Goal: Task Accomplishment & Management: Manage account settings

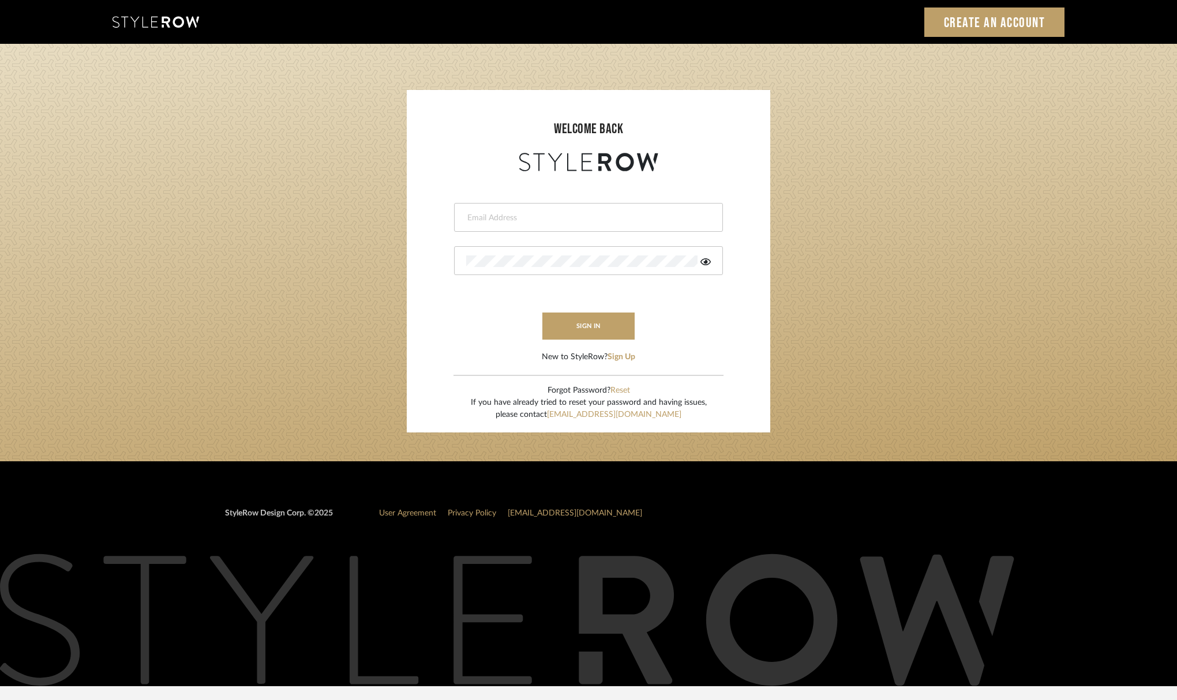
type input "christy@christyb.com"
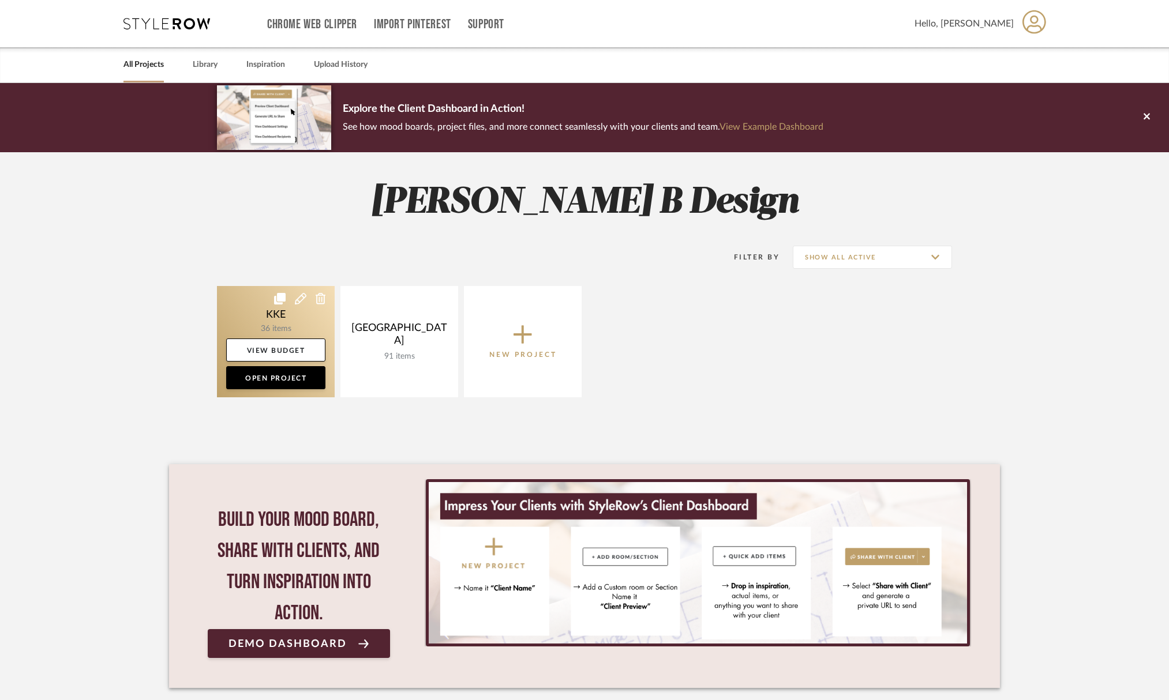
click at [279, 318] on link at bounding box center [276, 341] width 118 height 111
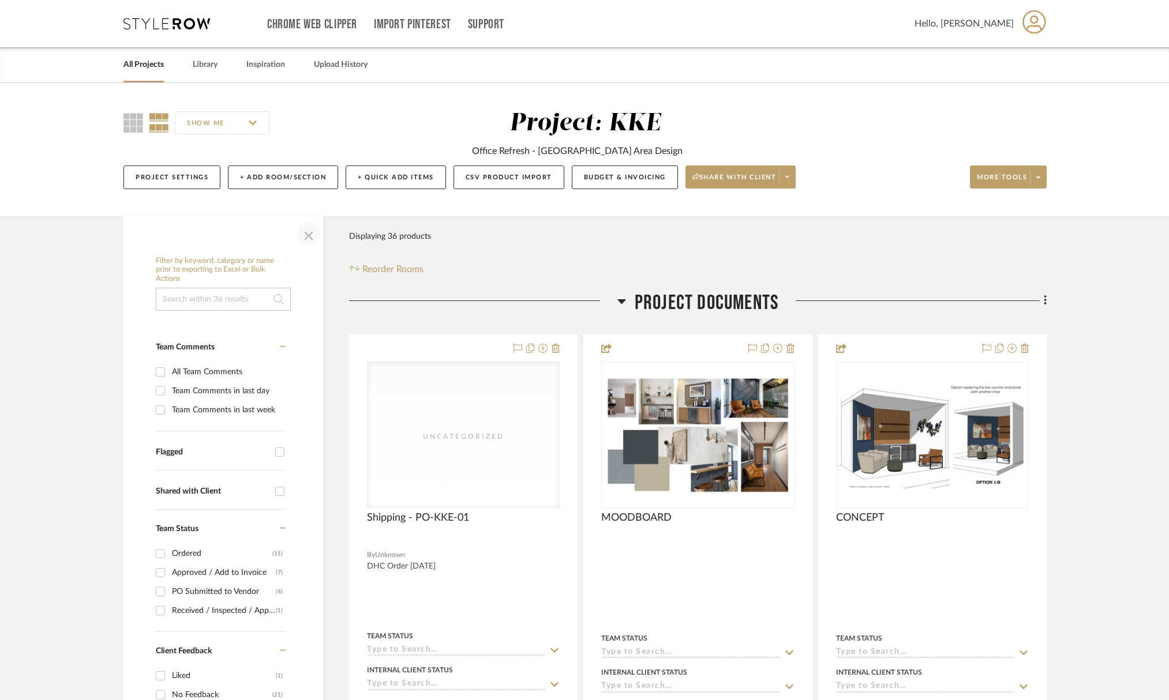
click at [308, 234] on span "button" at bounding box center [309, 234] width 28 height 28
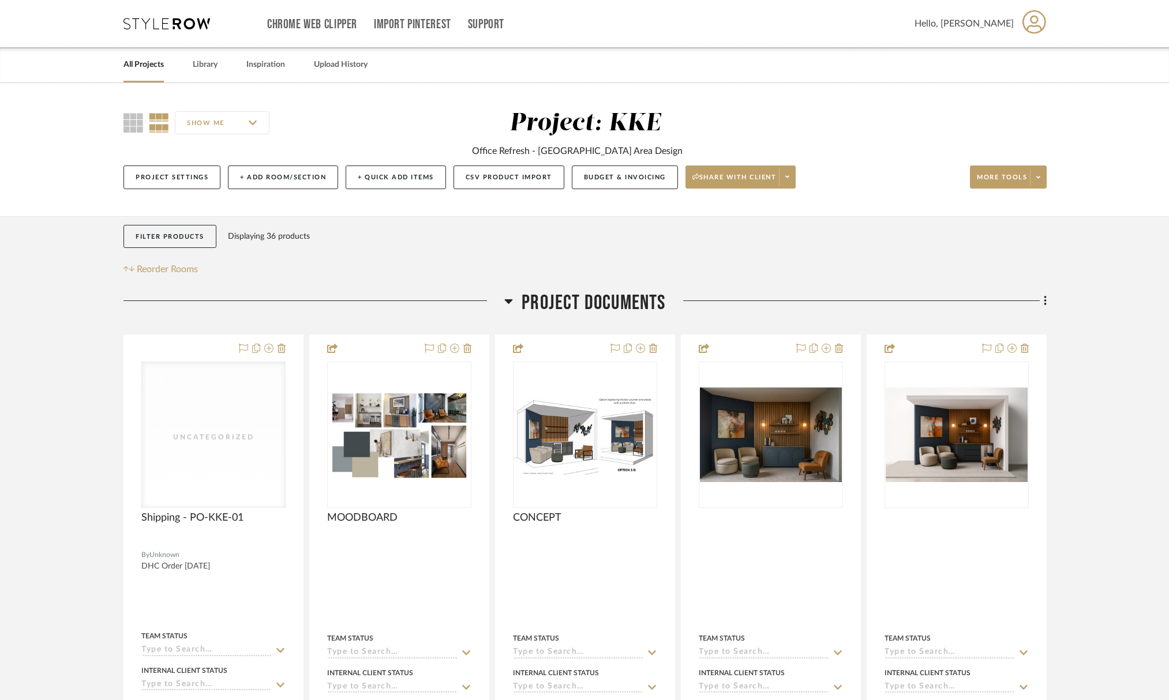
click at [510, 306] on icon at bounding box center [508, 301] width 9 height 14
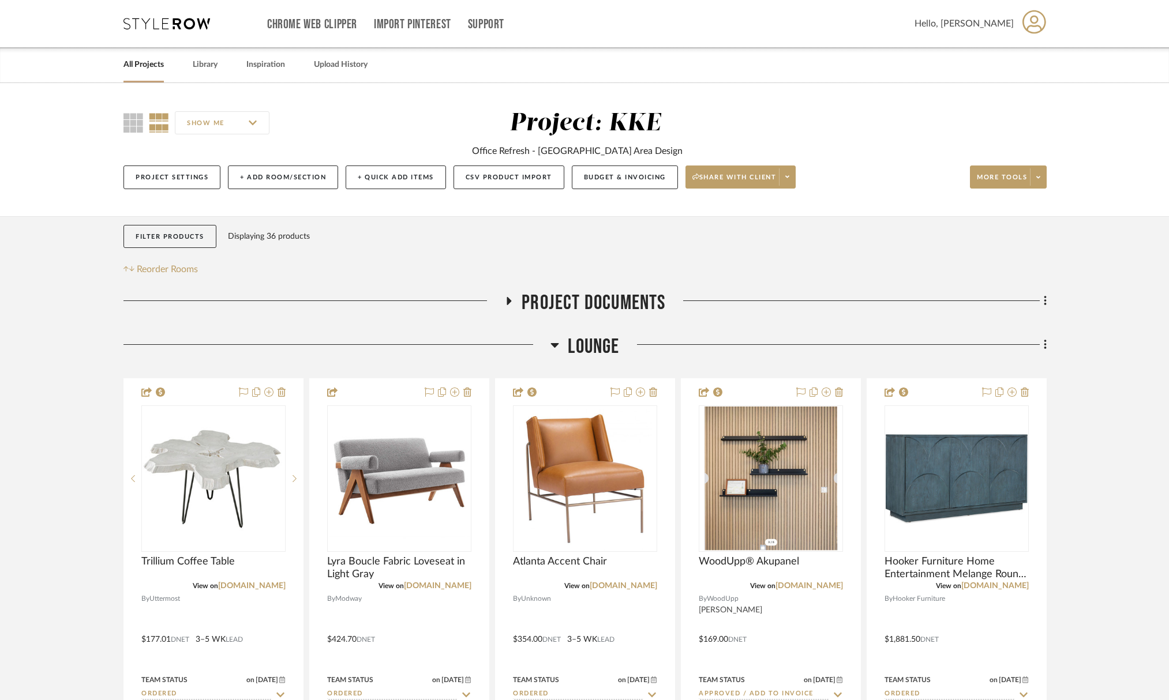
click at [551, 346] on icon at bounding box center [554, 345] width 9 height 14
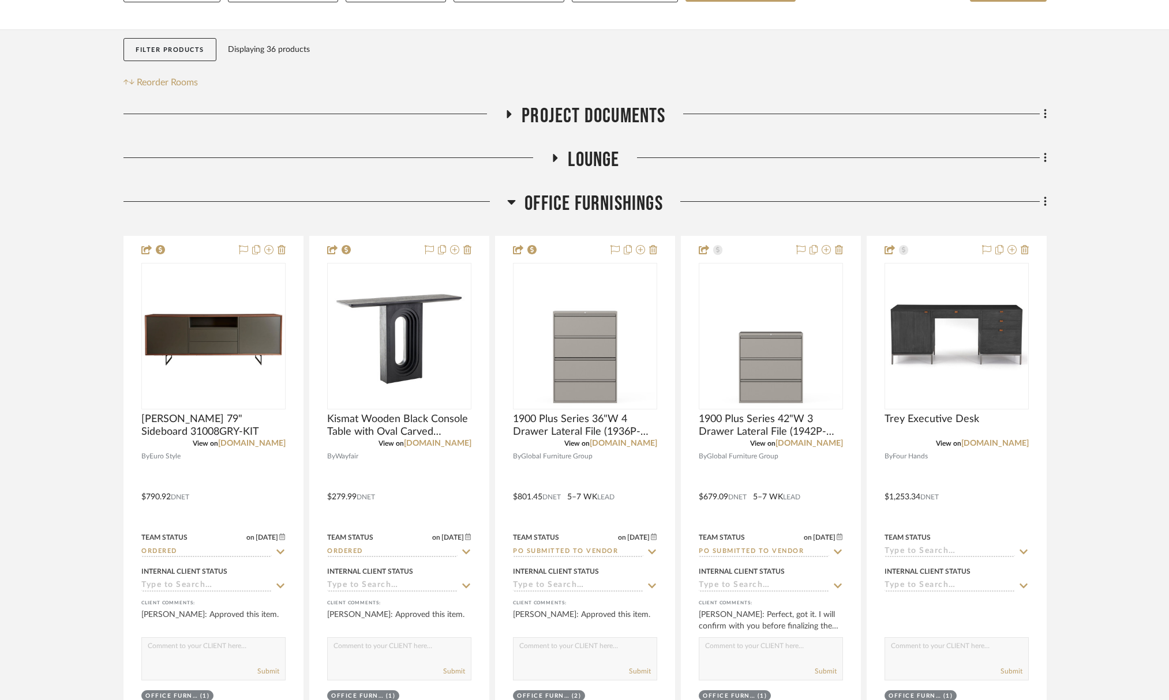
scroll to position [246, 0]
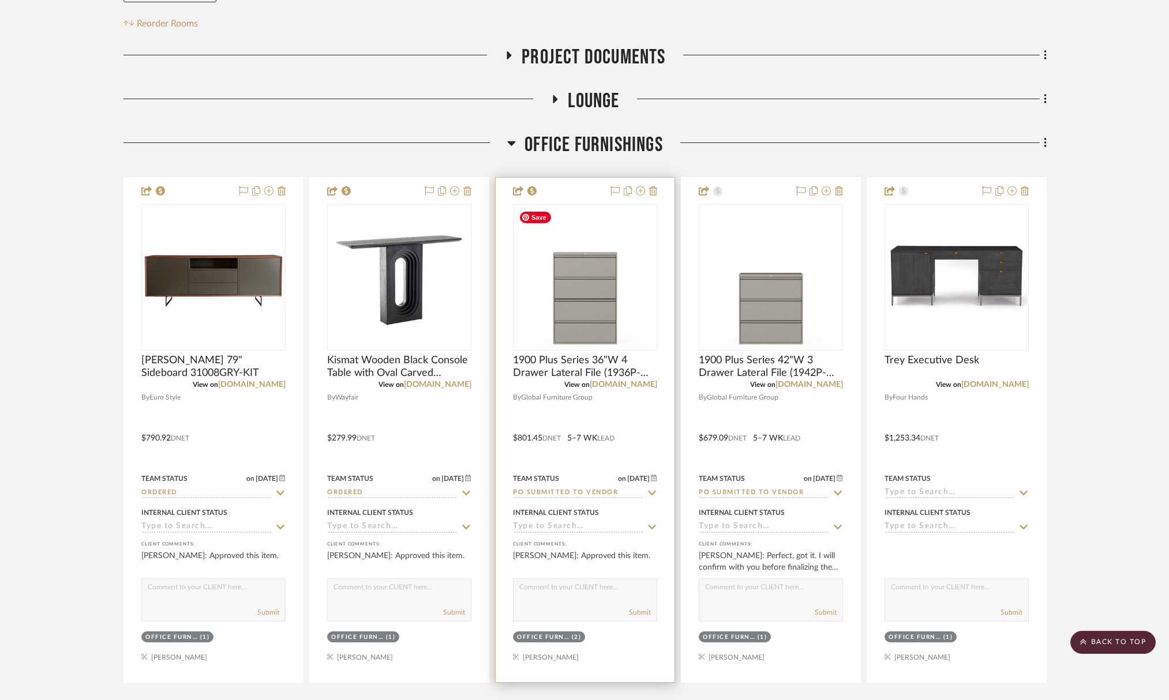
click at [571, 311] on img "0" at bounding box center [585, 277] width 142 height 142
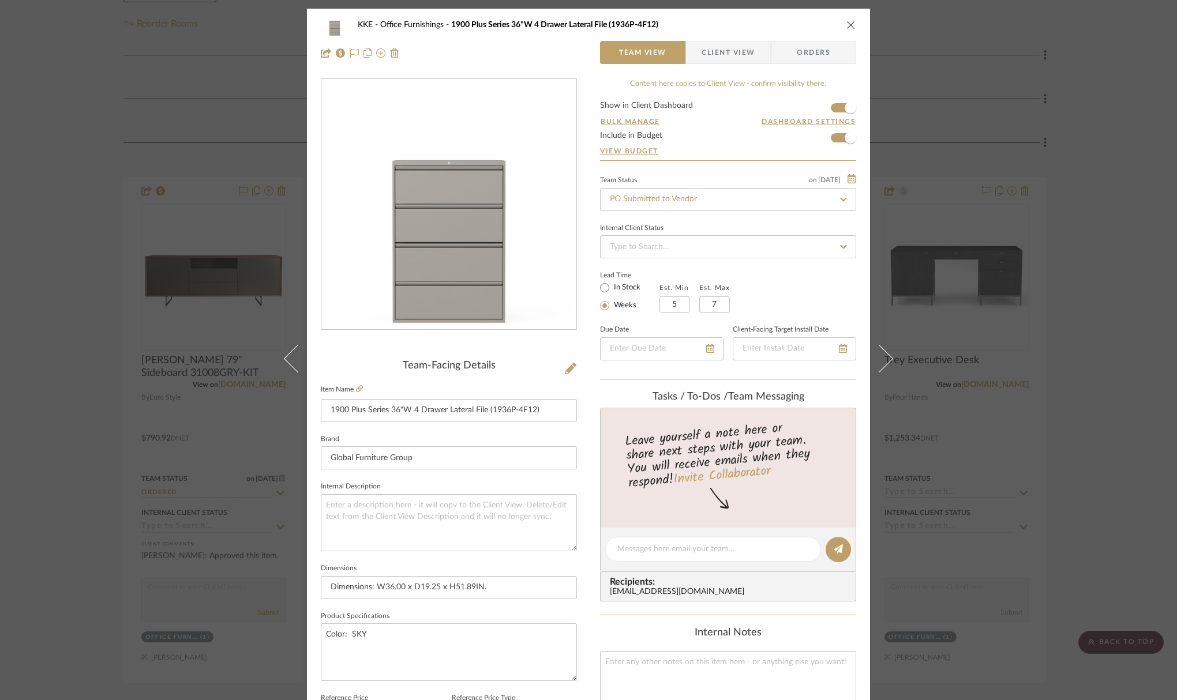
scroll to position [0, 0]
click at [816, 46] on span "Orders" at bounding box center [813, 52] width 59 height 23
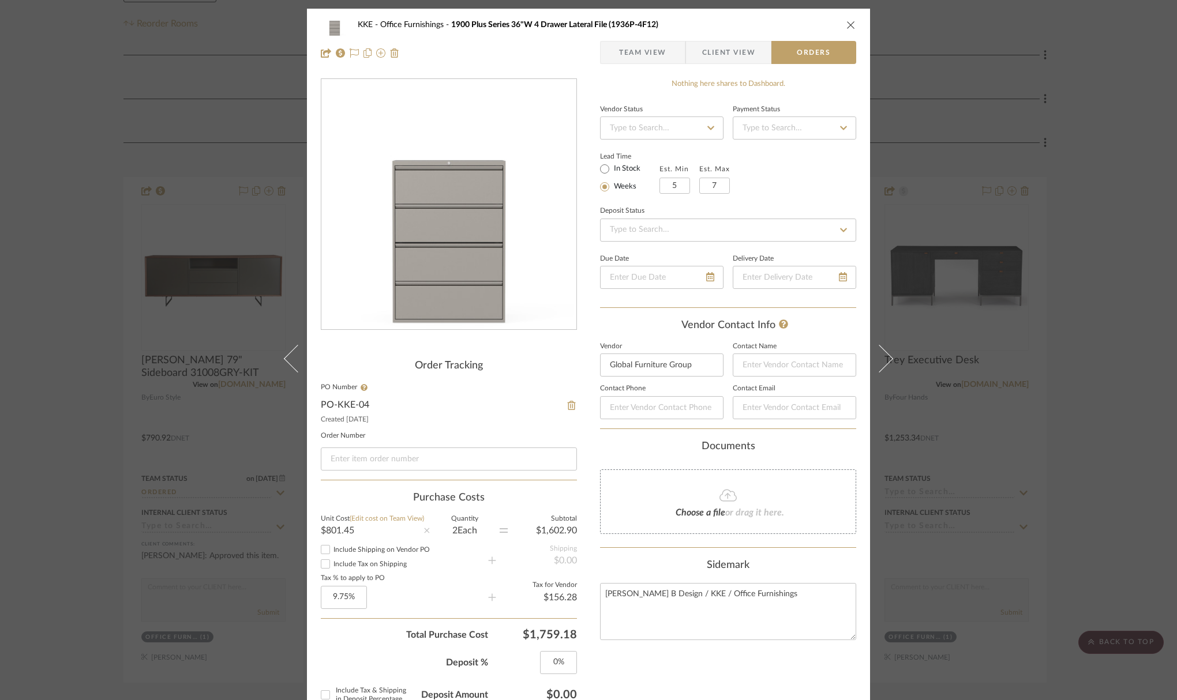
click at [338, 408] on link "PO-KKE-04" at bounding box center [345, 404] width 48 height 9
drag, startPoint x: 845, startPoint y: 24, endPoint x: 840, endPoint y: 28, distance: 6.1
click at [846, 24] on icon "close" at bounding box center [850, 24] width 9 height 9
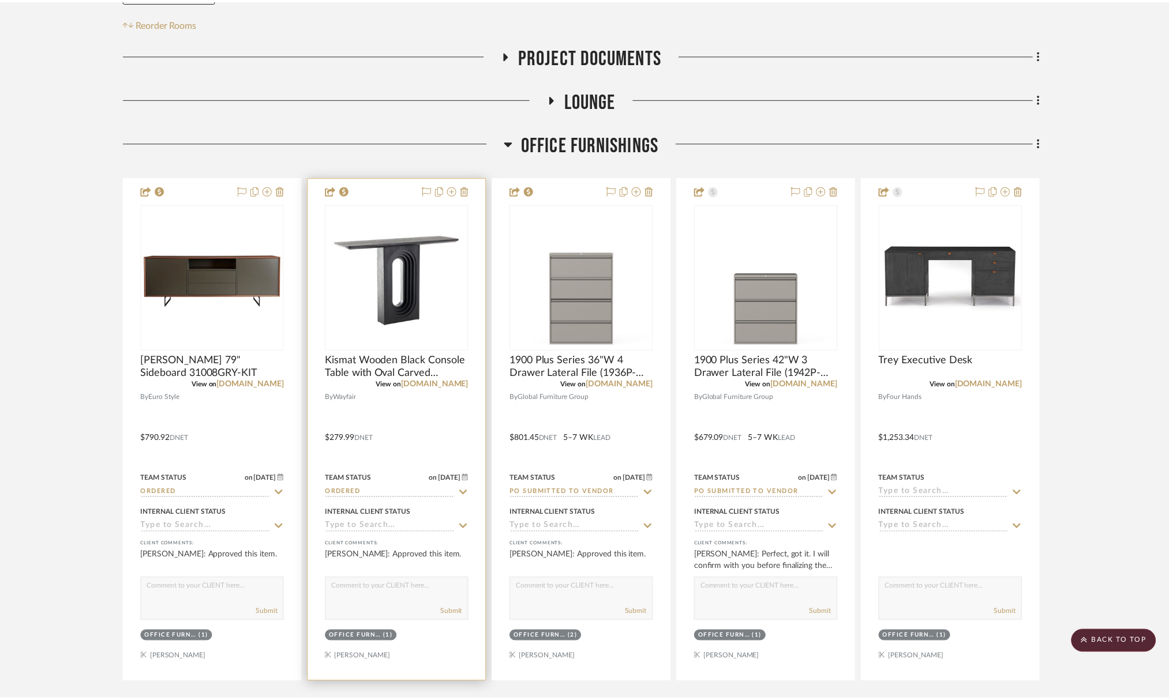
scroll to position [246, 0]
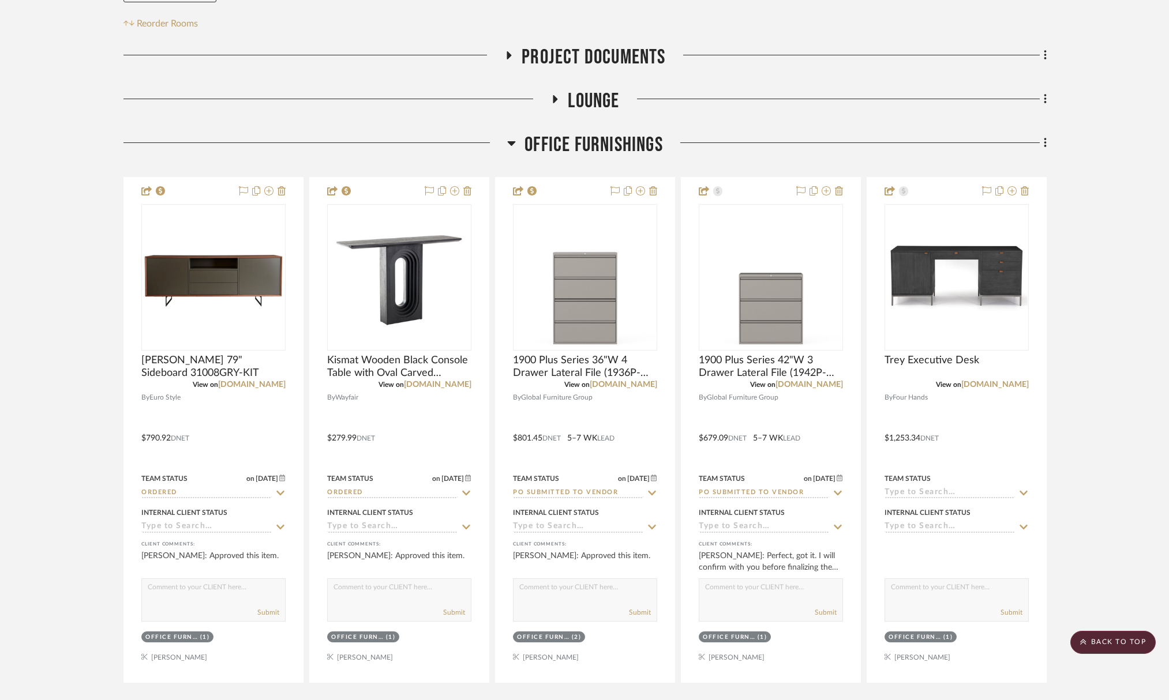
click at [508, 54] on icon at bounding box center [509, 55] width 5 height 8
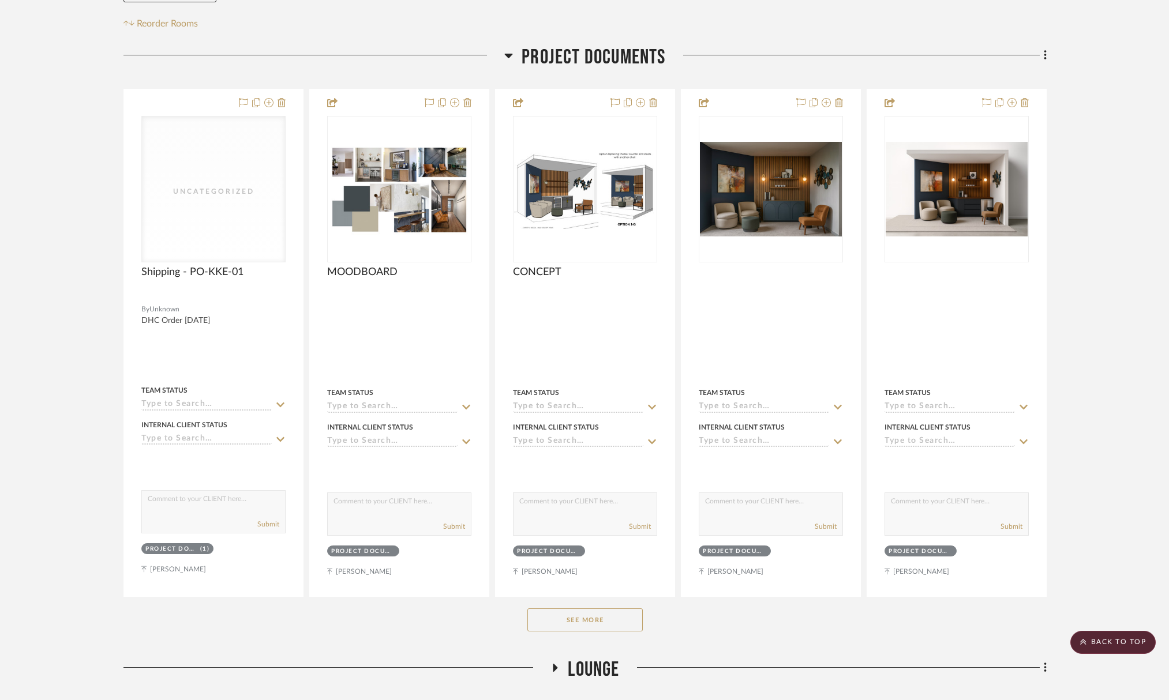
click at [1045, 58] on icon at bounding box center [1044, 55] width 3 height 13
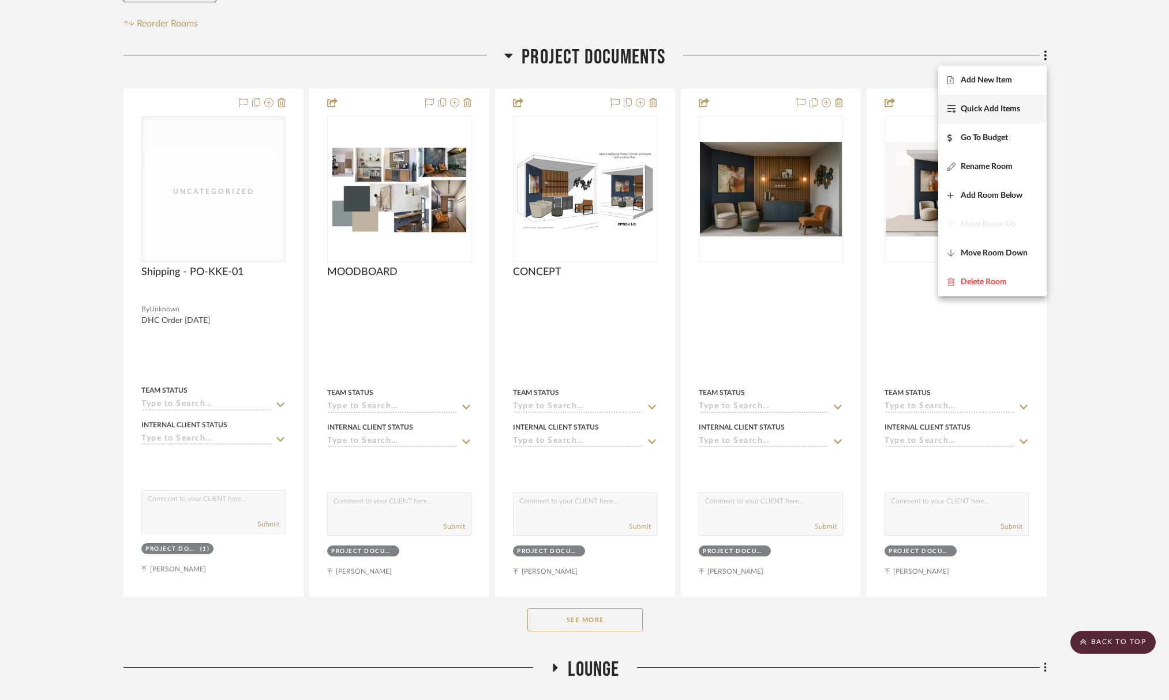
click at [1016, 110] on span "Quick Add Items" at bounding box center [989, 109] width 59 height 10
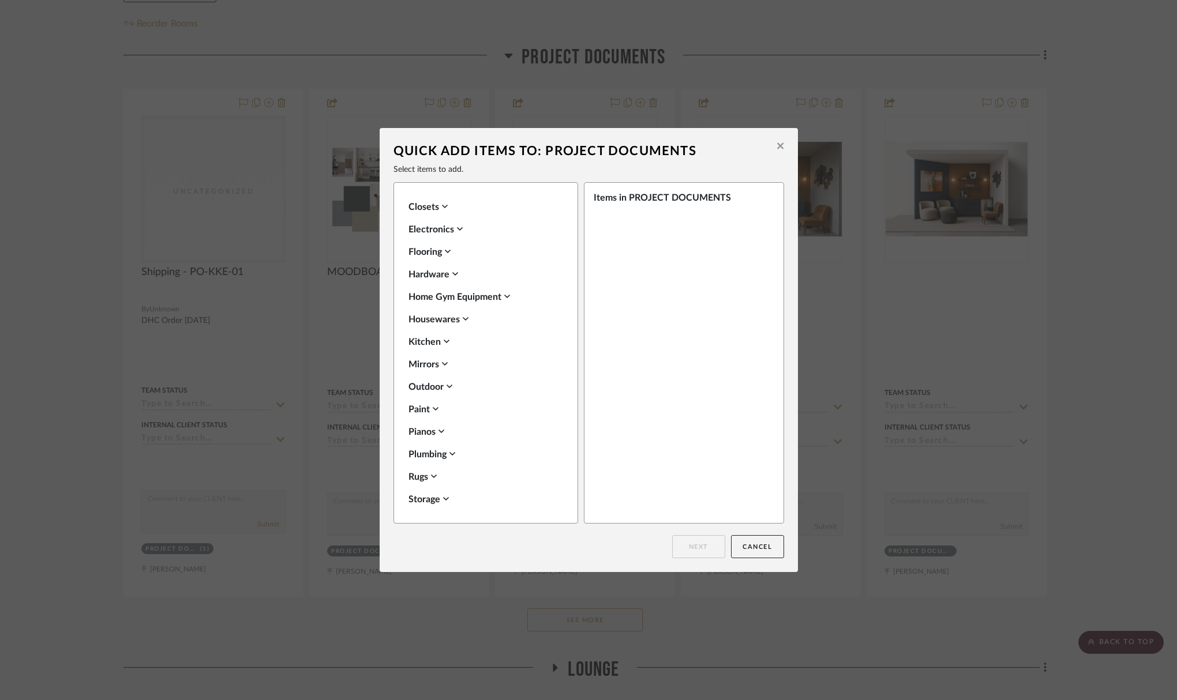
scroll to position [408, 0]
click at [450, 475] on div "Uncategorized" at bounding box center [482, 476] width 149 height 14
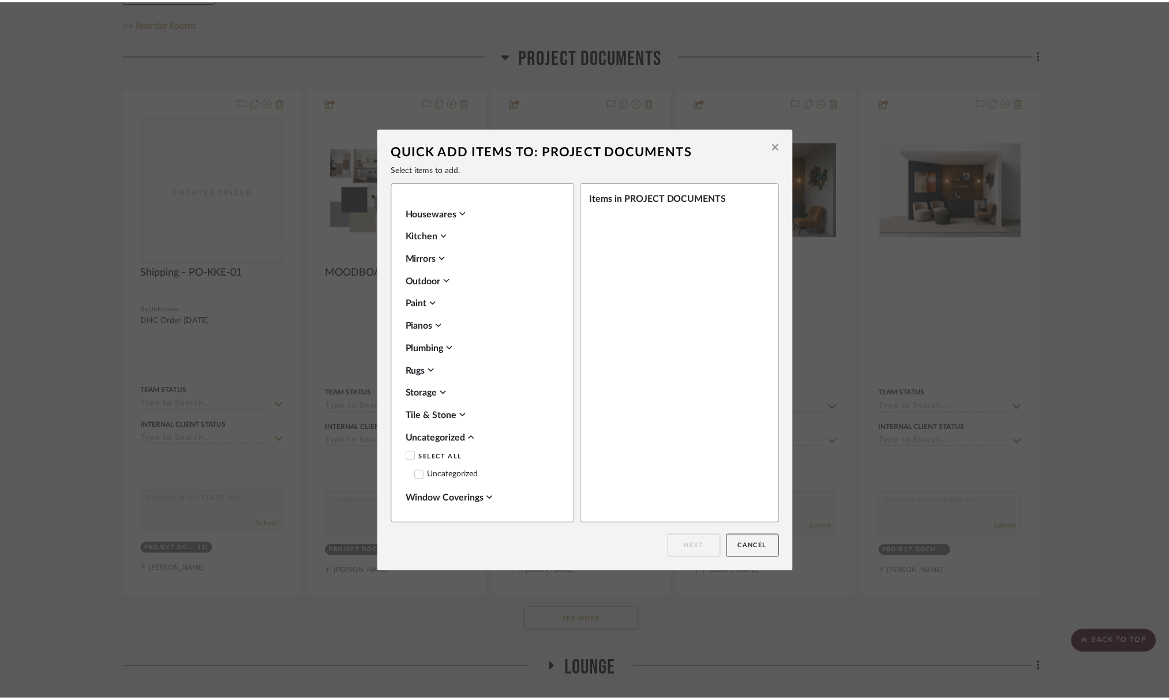
scroll to position [446, 0]
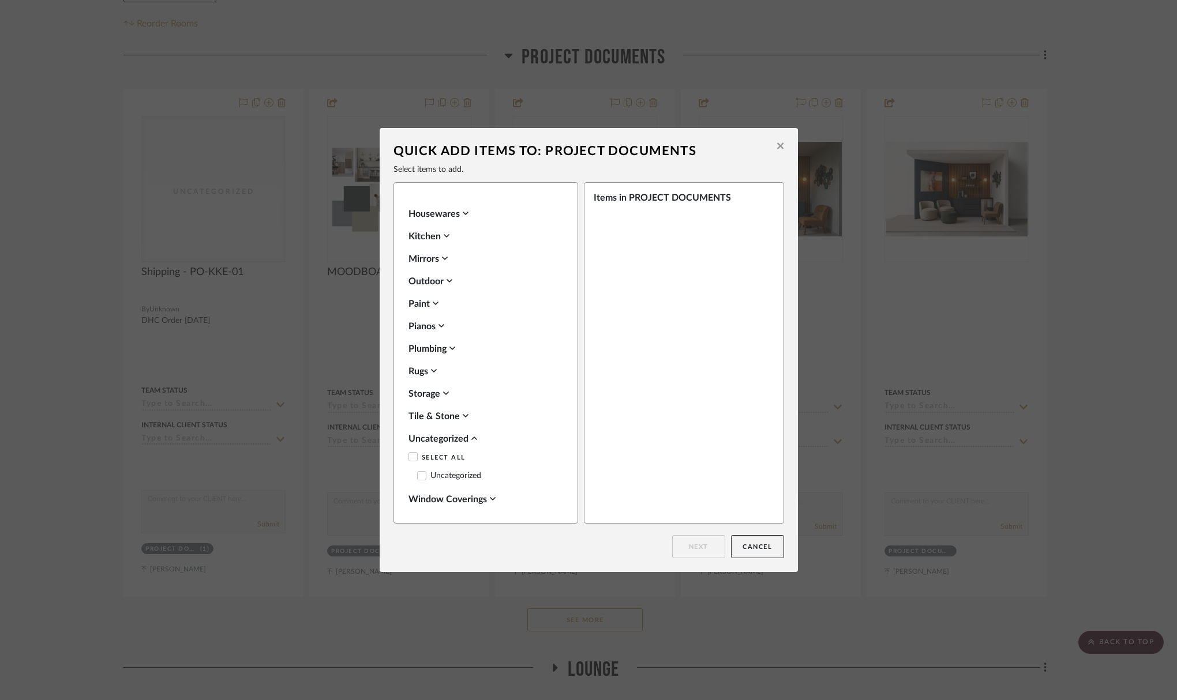
click at [470, 471] on label "Uncategorized" at bounding box center [449, 476] width 64 height 10
click at [688, 552] on button "Next" at bounding box center [698, 546] width 53 height 23
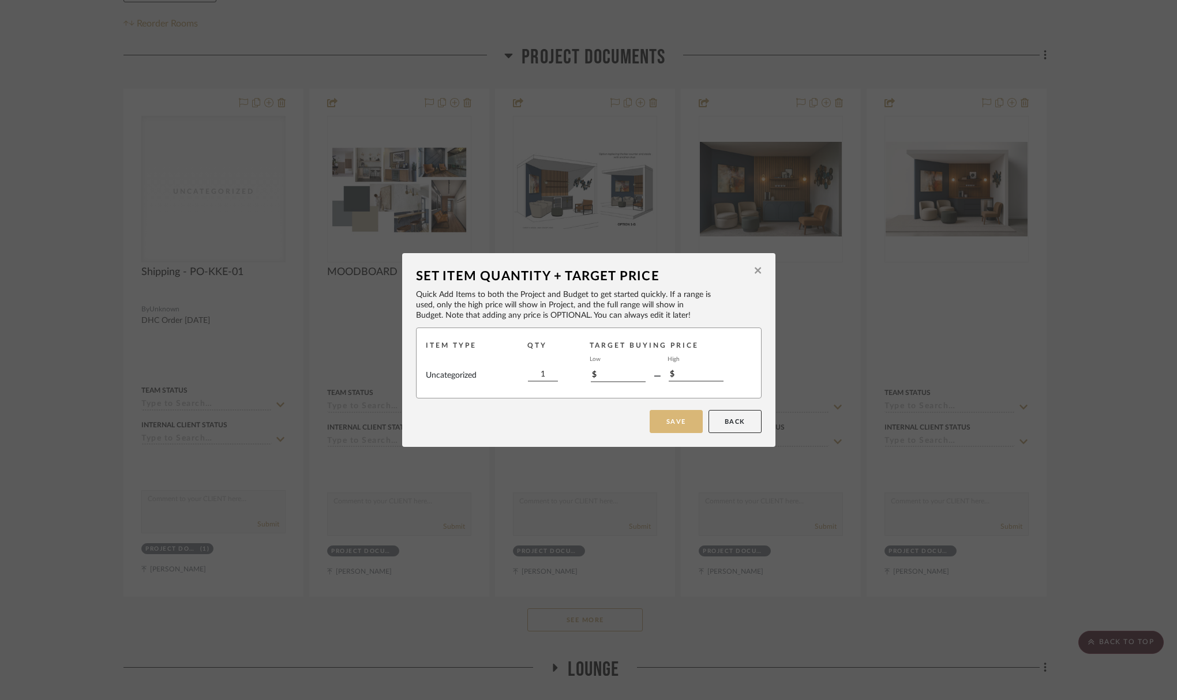
click at [673, 419] on button "Save" at bounding box center [675, 421] width 53 height 23
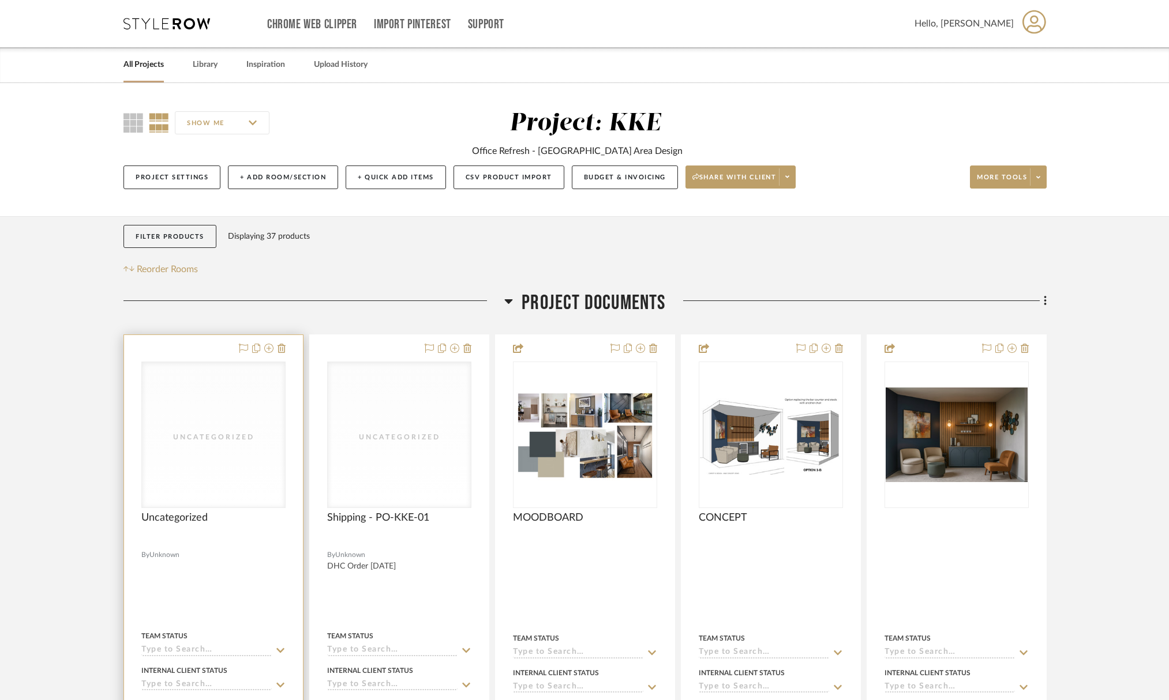
scroll to position [48, 0]
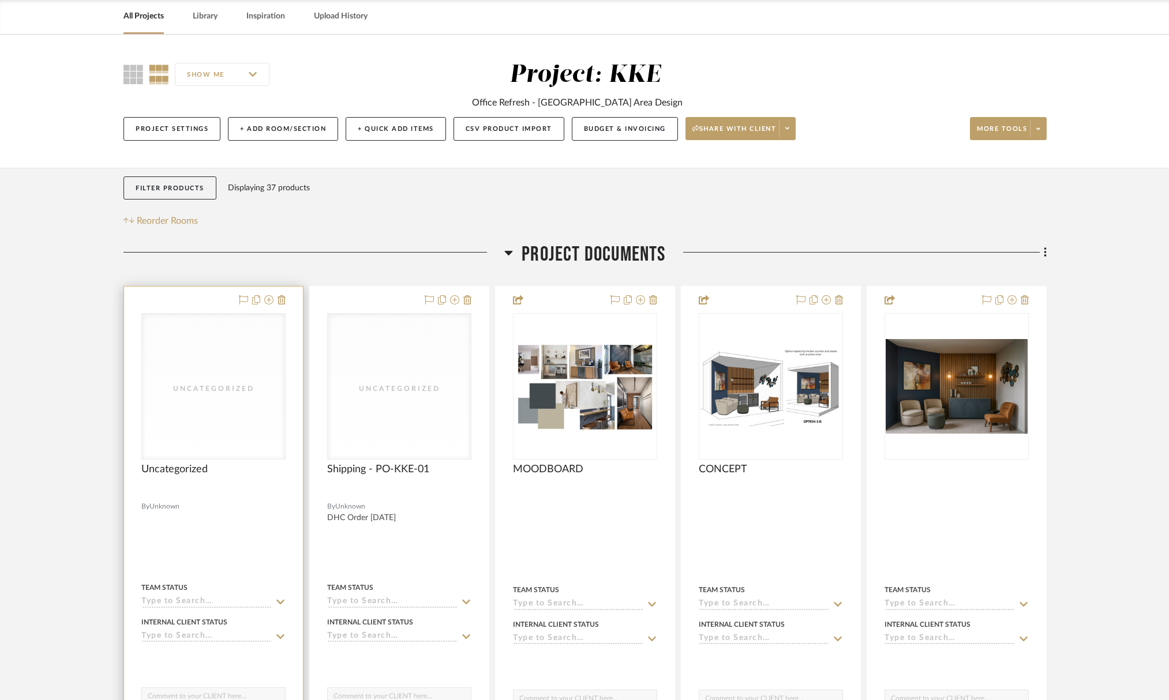
click at [210, 424] on div "Uncategorized" at bounding box center [213, 386] width 143 height 145
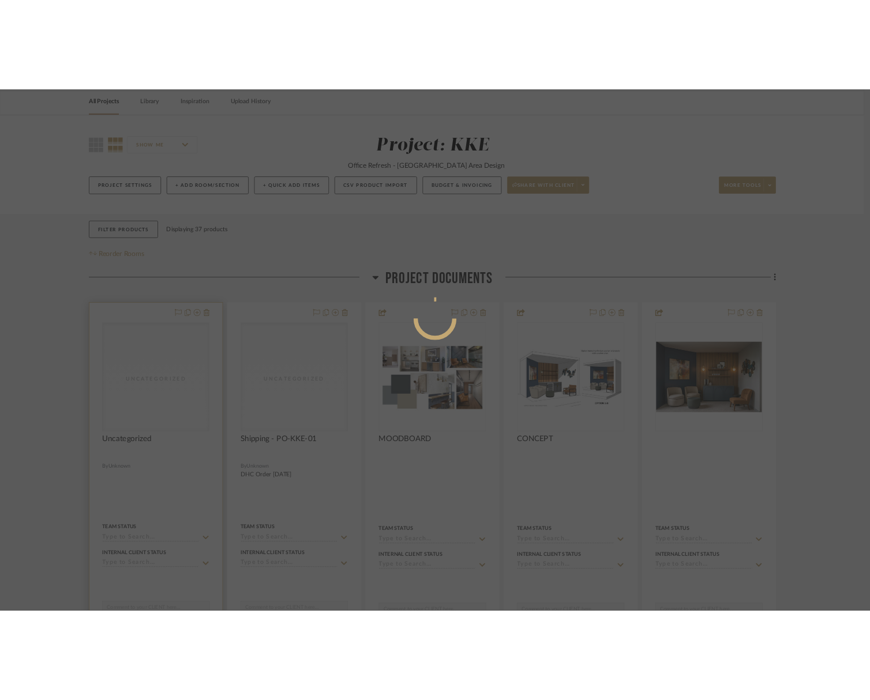
scroll to position [0, 0]
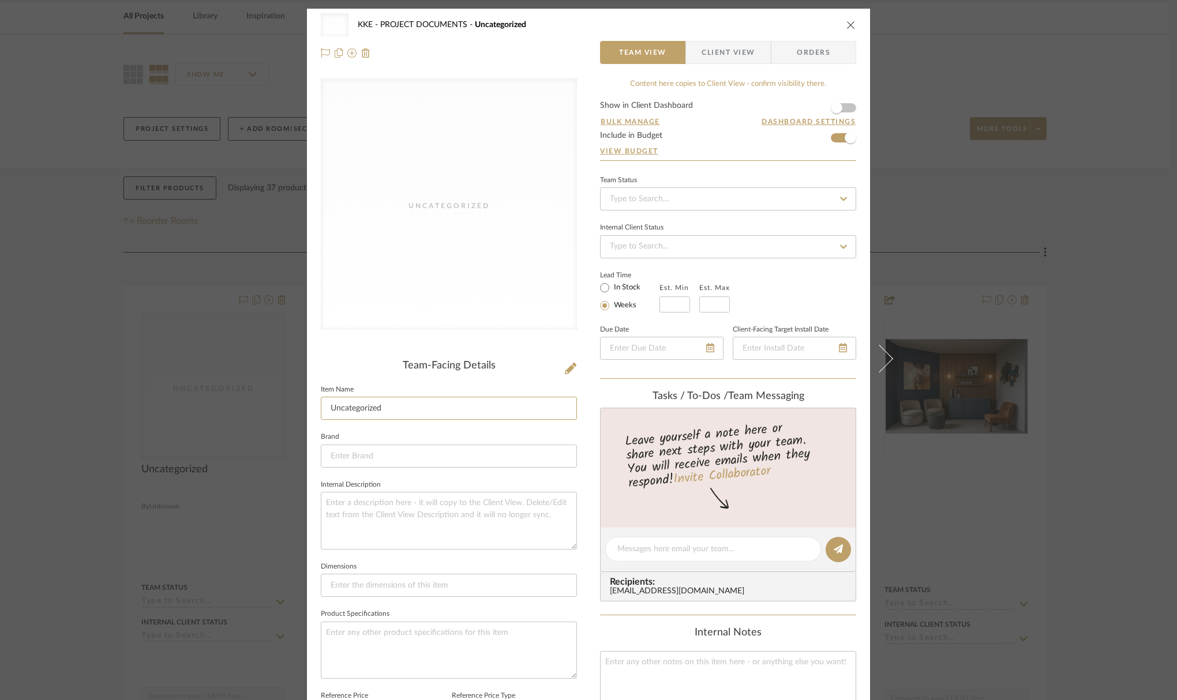
drag, startPoint x: 389, startPoint y: 405, endPoint x: 313, endPoint y: 405, distance: 76.7
click at [313, 405] on div "Uncategorized KKE PROJECT DOCUMENTS Uncategorized Team View Client View Orders …" at bounding box center [588, 540] width 563 height 1063
type input "Labor - PO-KKE-04"
click at [846, 25] on icon "close" at bounding box center [850, 24] width 9 height 9
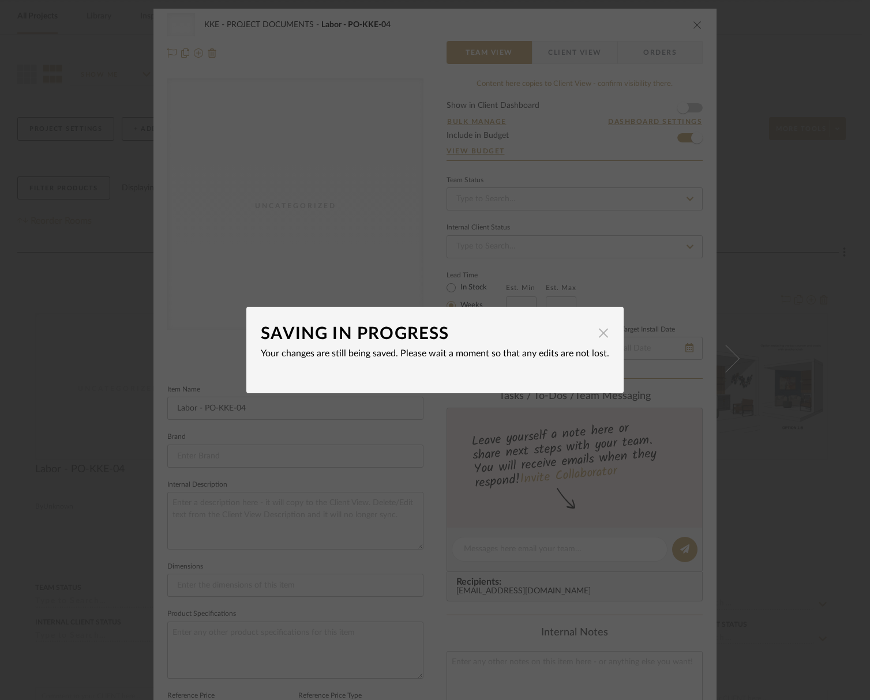
click at [599, 335] on span "button" at bounding box center [603, 332] width 23 height 23
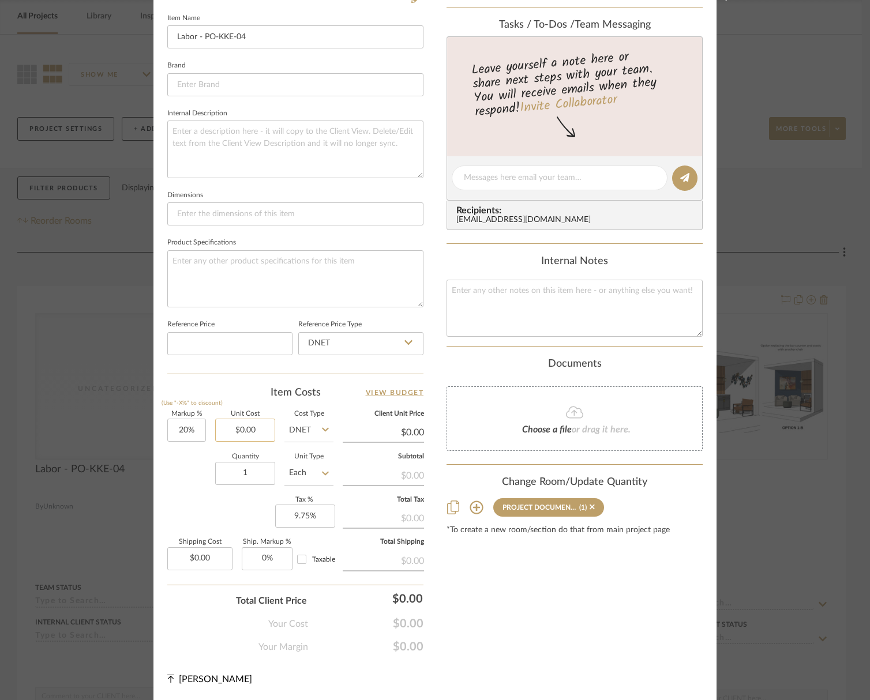
scroll to position [371, 0]
drag, startPoint x: 262, startPoint y: 429, endPoint x: 227, endPoint y: 429, distance: 34.6
click at [227, 429] on input "0.00" at bounding box center [245, 430] width 60 height 23
type input "$824.00"
click at [171, 465] on div "Quantity 1 Unit Type Each" at bounding box center [250, 474] width 166 height 41
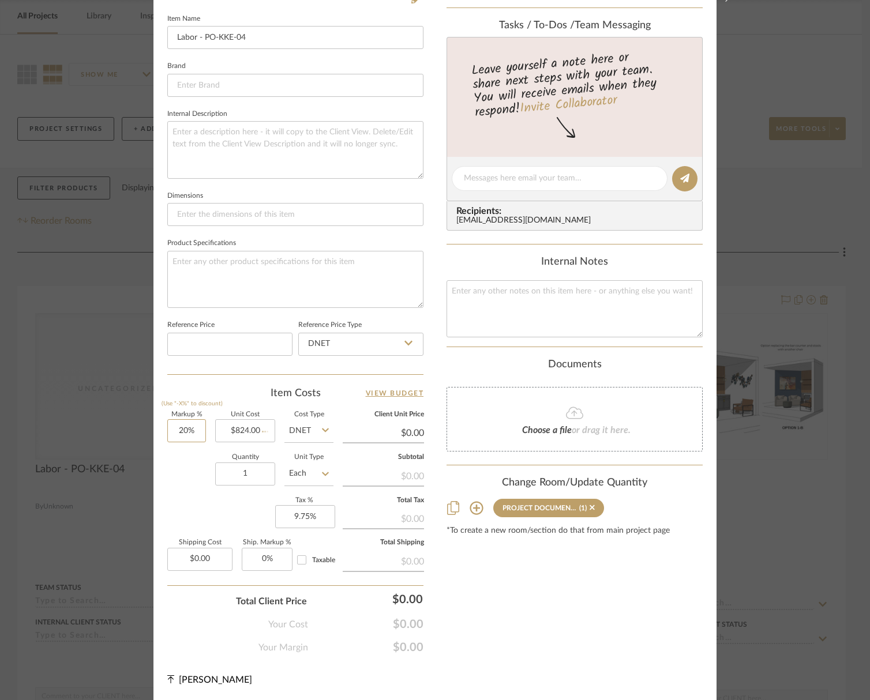
type input "20"
click at [160, 432] on div "Uncategorized KKE PROJECT DOCUMENTS Labor - PO-KKE-04 Team View Client View Ord…" at bounding box center [434, 169] width 563 height 1063
type input "$988.80"
type input "$148.32"
type input "0%"
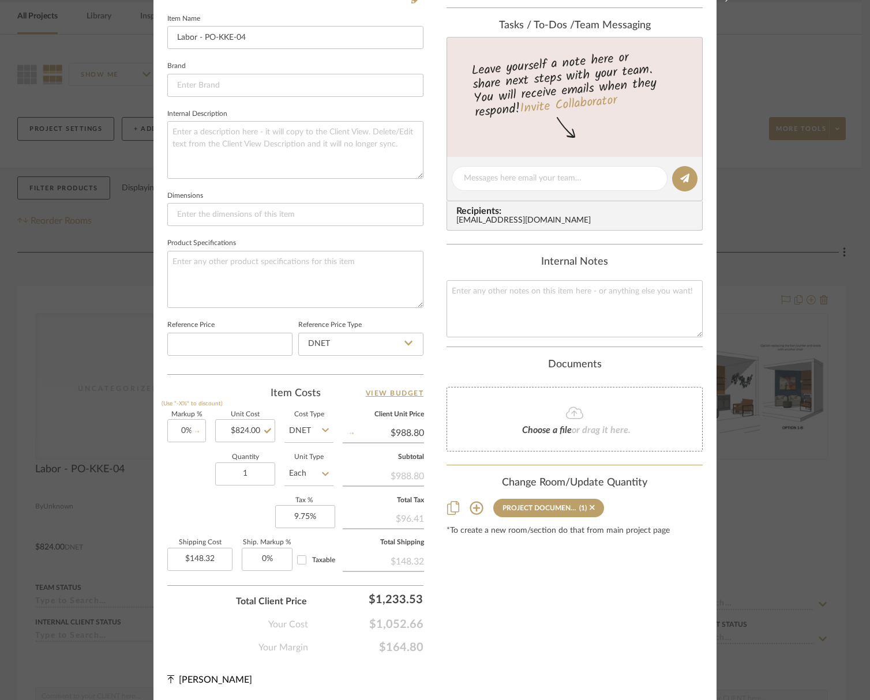
click at [174, 468] on div "Quantity 1 Unit Type Each" at bounding box center [250, 474] width 166 height 41
type input "$824.00"
type input "$123.60"
type input "123.60"
drag, startPoint x: 183, startPoint y: 559, endPoint x: 168, endPoint y: 560, distance: 15.0
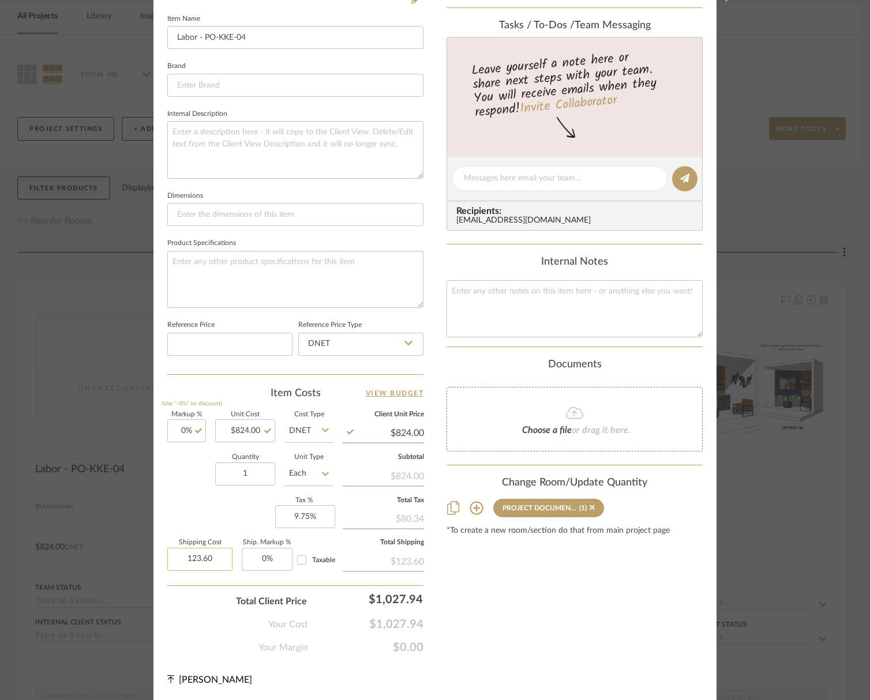
click at [168, 560] on input "123.60" at bounding box center [199, 559] width 65 height 23
click at [222, 502] on div "Markup % (Use "-X%" to discount) 0% Unit Cost $824.00 Cost Type DNET Client Uni…" at bounding box center [295, 496] width 256 height 168
type input "$0.00"
drag, startPoint x: 290, startPoint y: 520, endPoint x: 270, endPoint y: 520, distance: 19.0
click at [270, 520] on div "Markup % (Use "-X%" to discount) 0% Unit Cost $824.00 Cost Type DNET Client Uni…" at bounding box center [295, 496] width 256 height 168
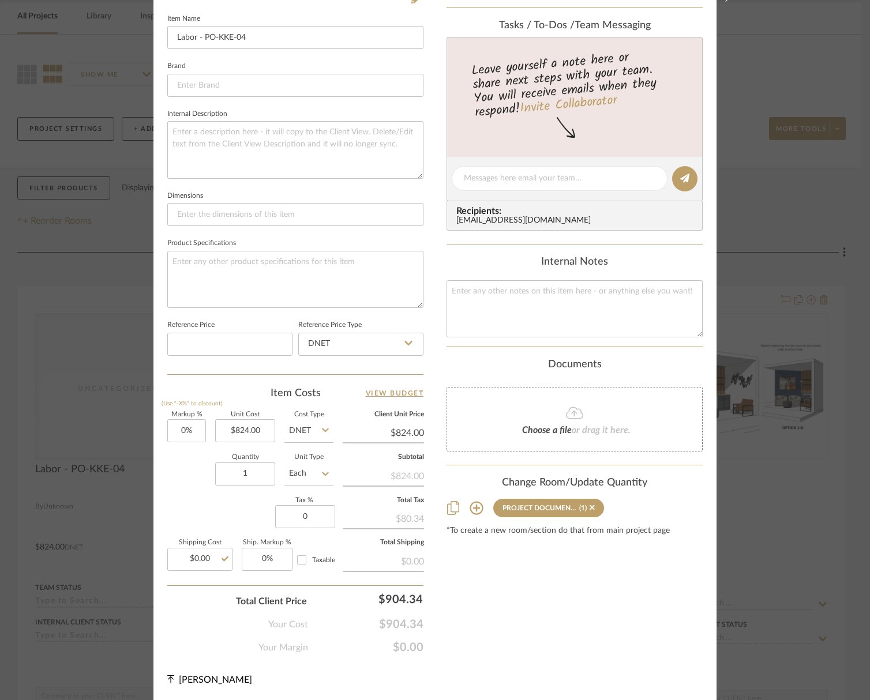
type input "0%"
click at [242, 506] on div "Markup % (Use "-X%" to discount) 0% Unit Cost $824.00 Cost Type DNET Client Uni…" at bounding box center [295, 496] width 256 height 168
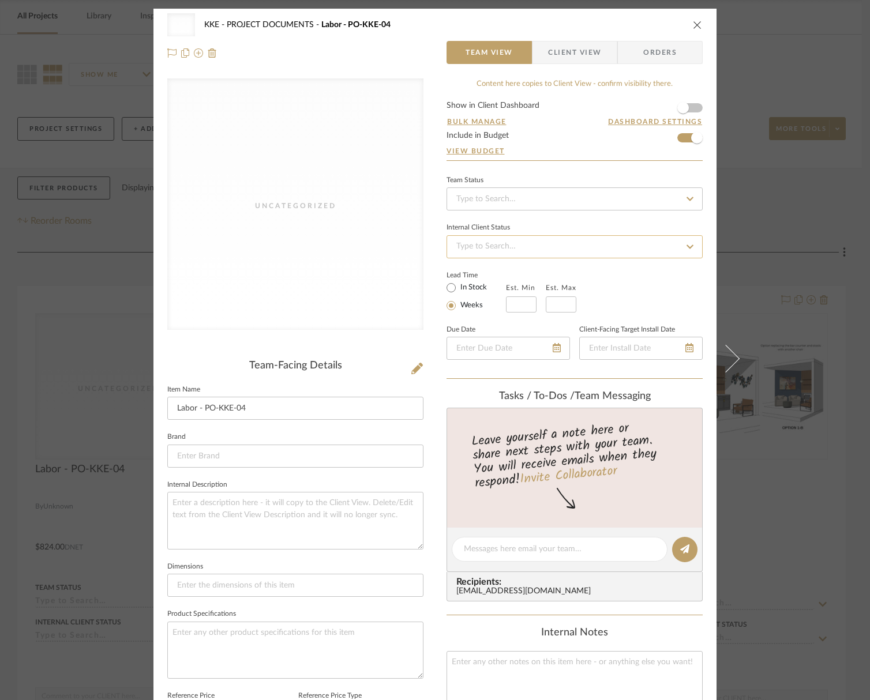
scroll to position [0, 0]
click at [695, 24] on icon "close" at bounding box center [697, 24] width 9 height 9
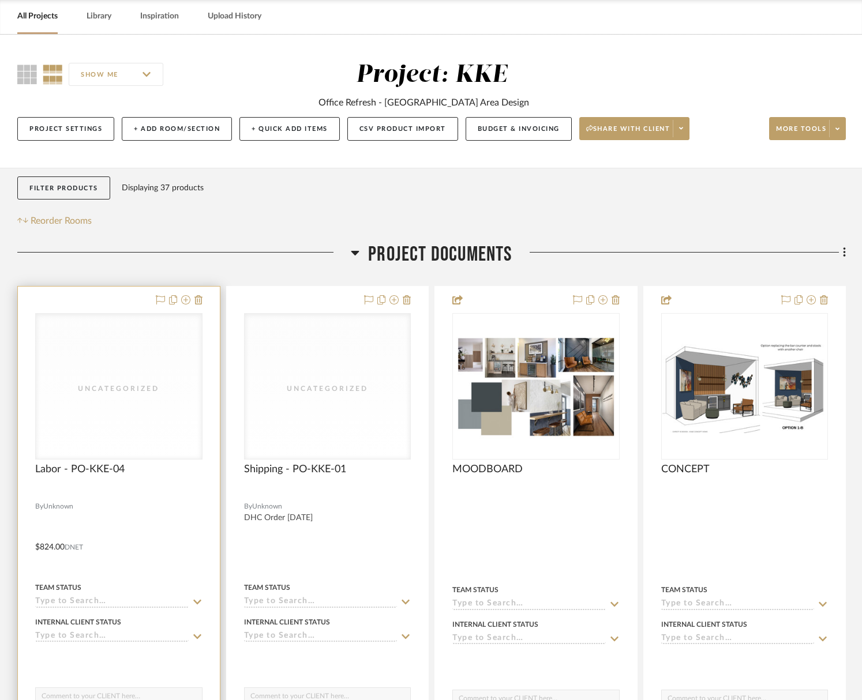
scroll to position [48, 0]
click at [133, 391] on div "Uncategorized" at bounding box center [118, 389] width 115 height 12
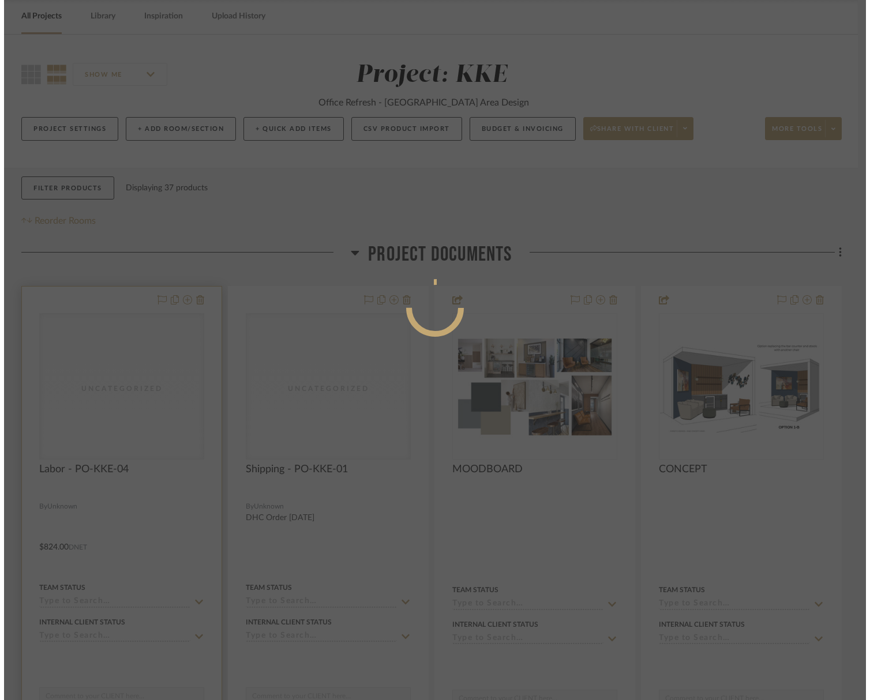
scroll to position [0, 0]
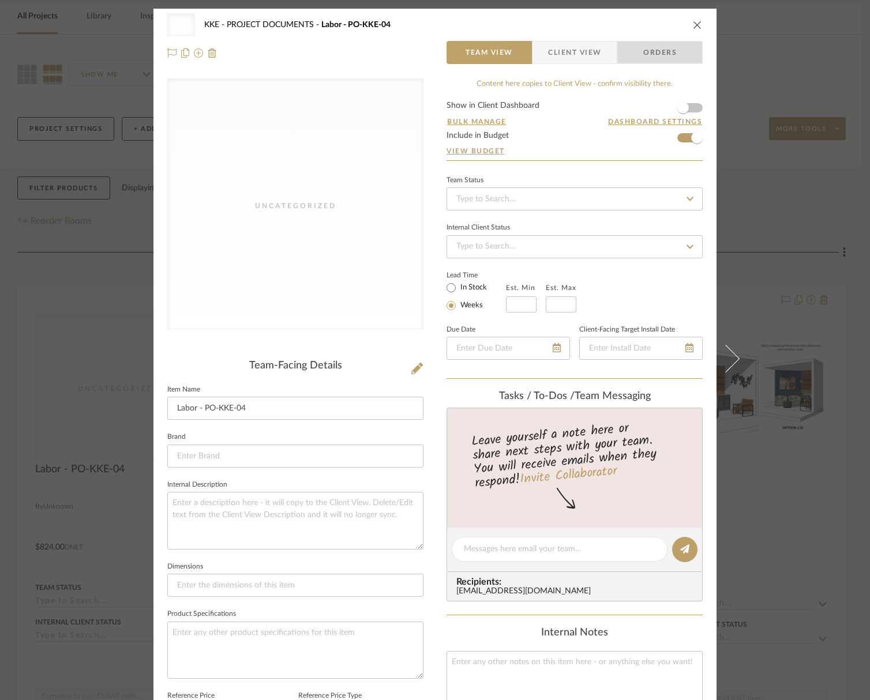
click at [668, 51] on span "Orders" at bounding box center [659, 52] width 59 height 23
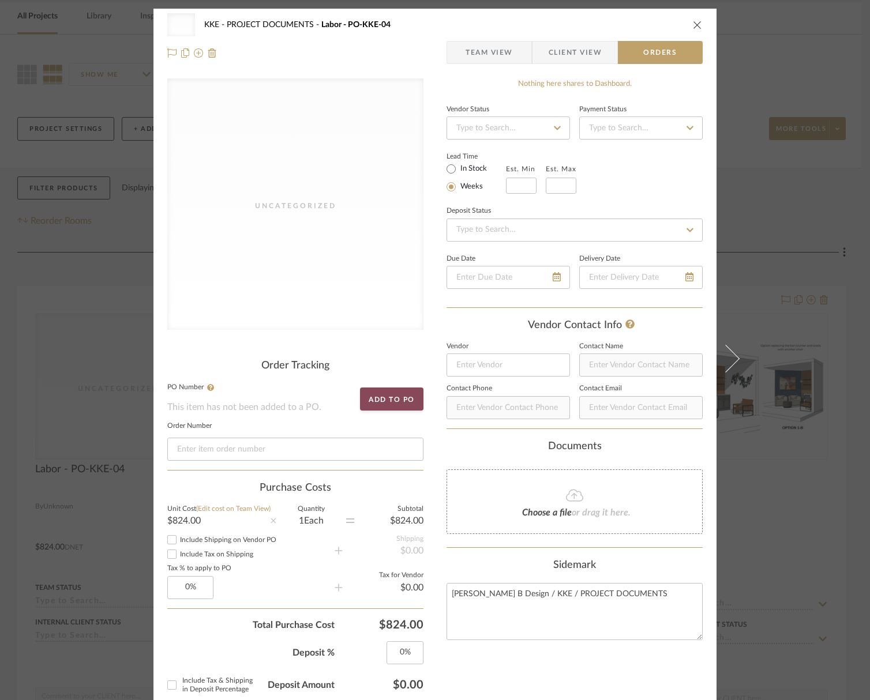
click at [387, 401] on button "Add to PO" at bounding box center [391, 399] width 63 height 23
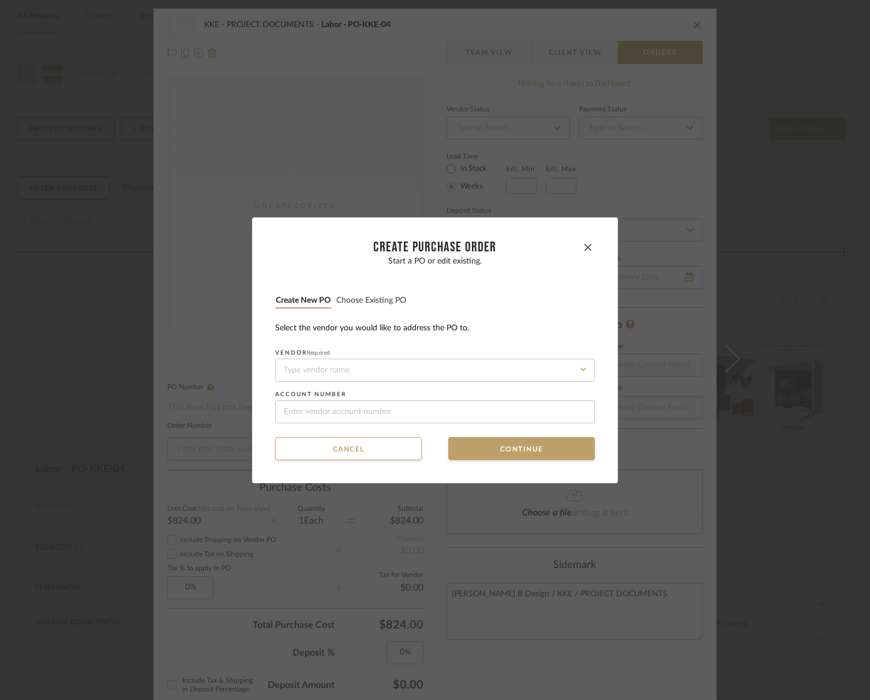
click at [390, 299] on button "Choose existing PO" at bounding box center [371, 300] width 71 height 11
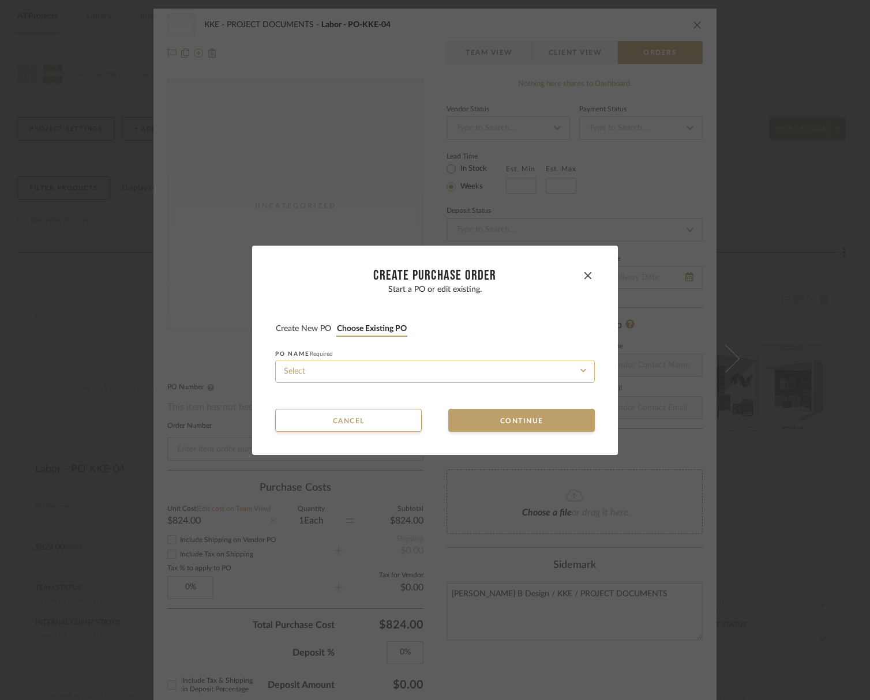
click at [521, 374] on input at bounding box center [435, 371] width 320 height 23
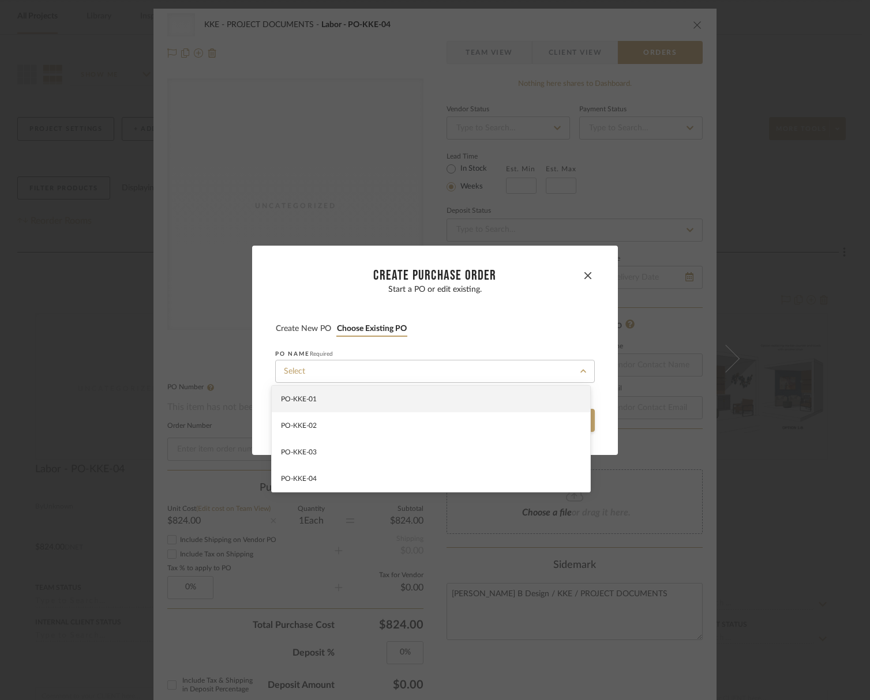
drag, startPoint x: 318, startPoint y: 484, endPoint x: 341, endPoint y: 478, distance: 24.1
click at [318, 484] on div "PO-KKE-04" at bounding box center [431, 478] width 318 height 27
type input "PO-KKE-04"
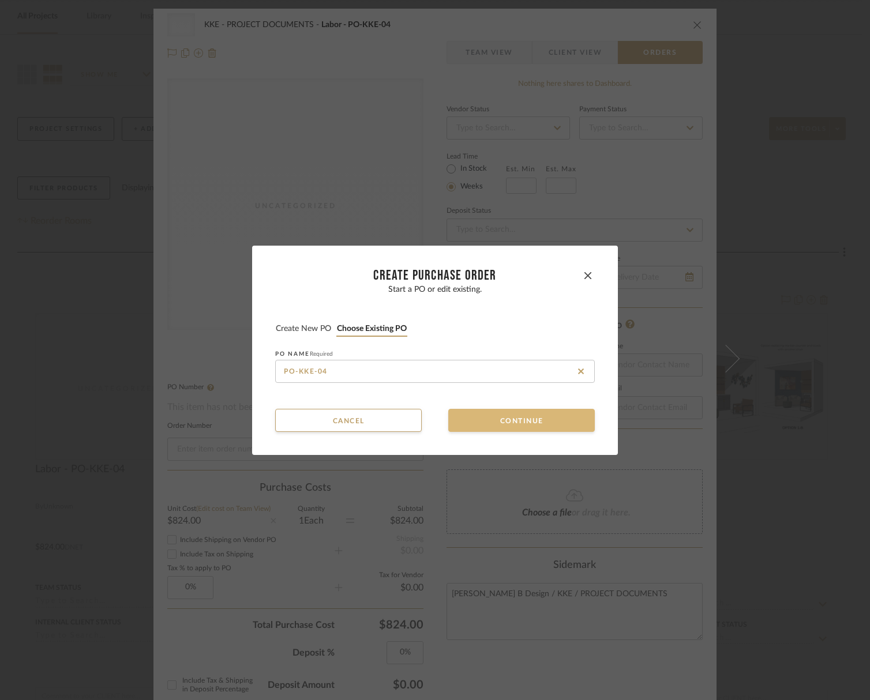
click at [542, 420] on button "Continue" at bounding box center [521, 420] width 146 height 23
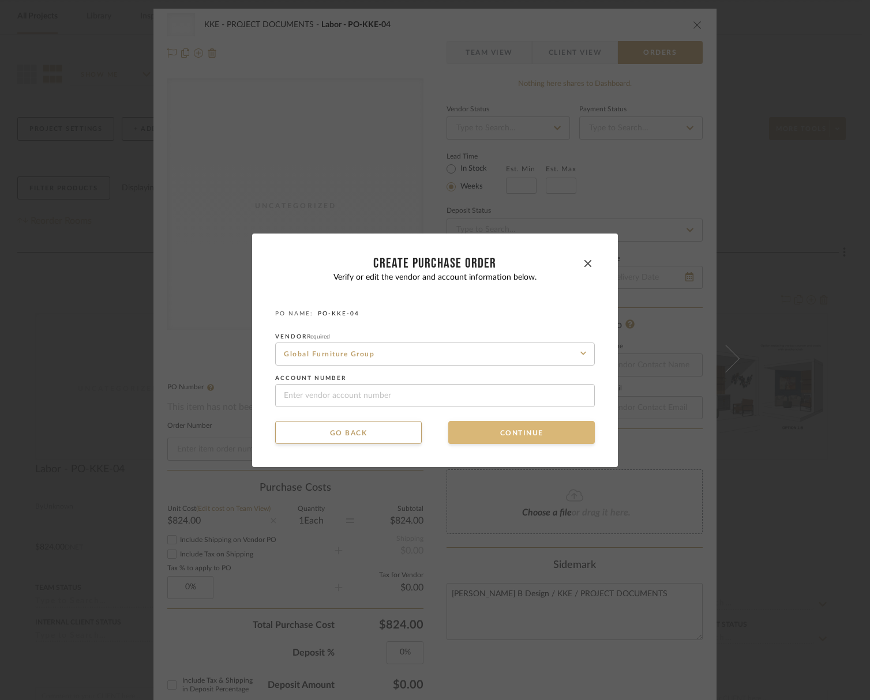
click at [542, 435] on button "Continue" at bounding box center [521, 432] width 146 height 23
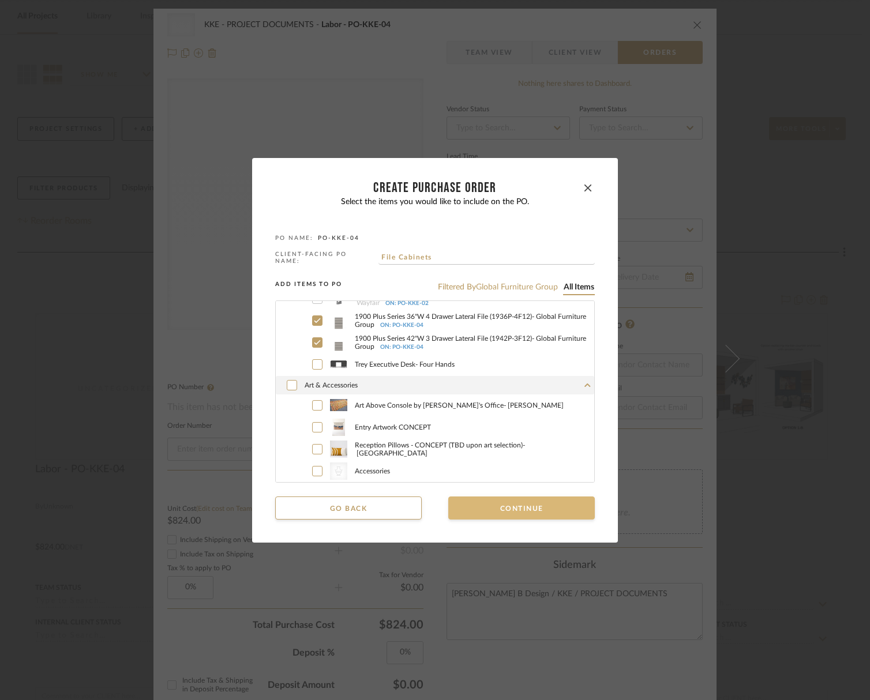
scroll to position [523, 0]
click at [545, 509] on button "Continue" at bounding box center [521, 508] width 146 height 23
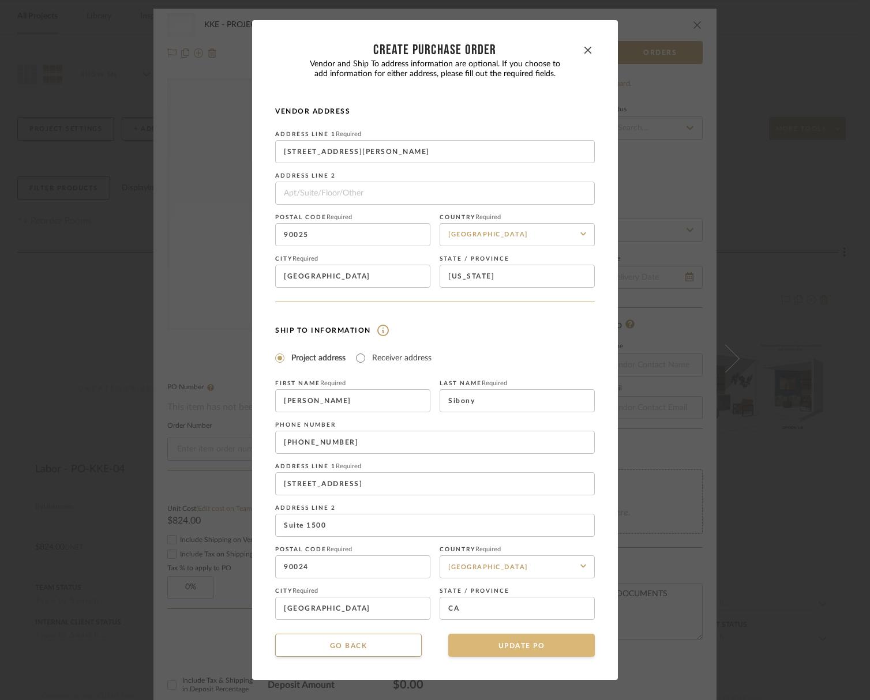
click at [555, 649] on button "UPDATE PO" at bounding box center [521, 645] width 146 height 23
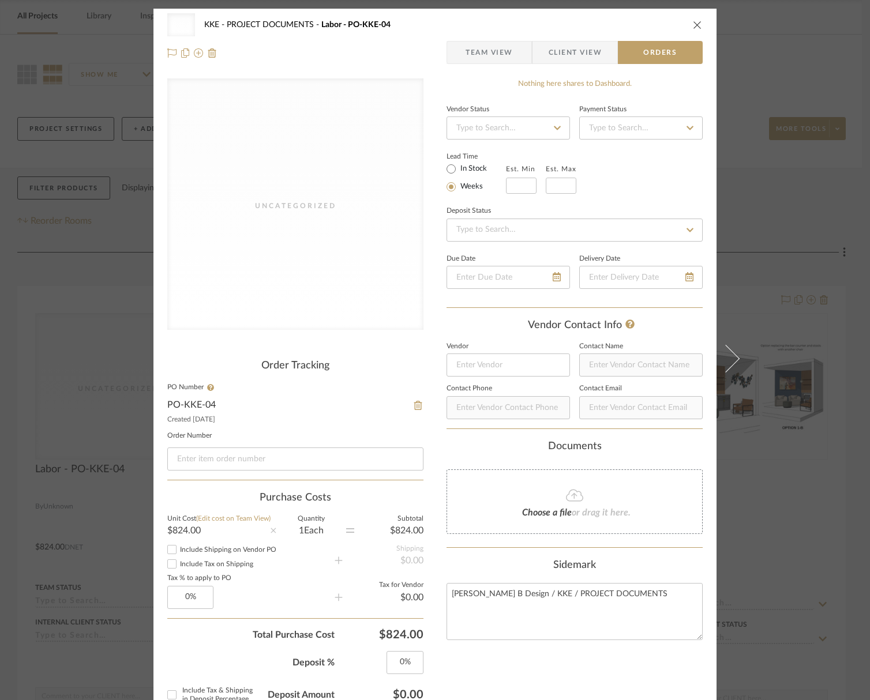
click at [189, 406] on link "PO-KKE-04" at bounding box center [191, 404] width 48 height 9
click at [693, 24] on icon "close" at bounding box center [697, 24] width 9 height 9
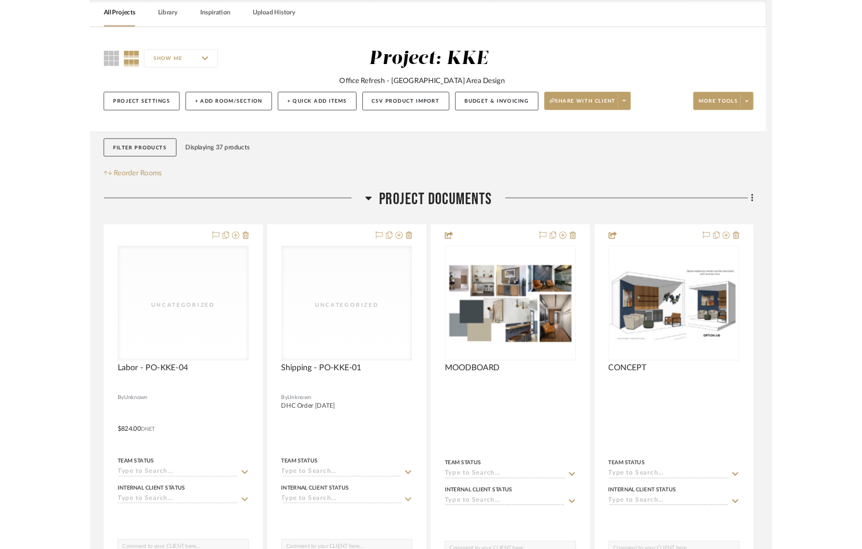
scroll to position [48, 0]
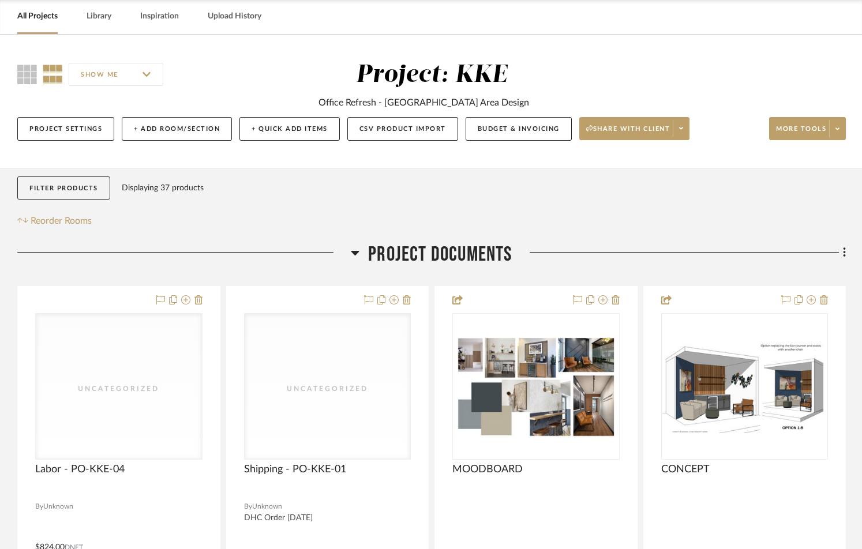
click at [354, 253] on icon at bounding box center [355, 253] width 8 height 5
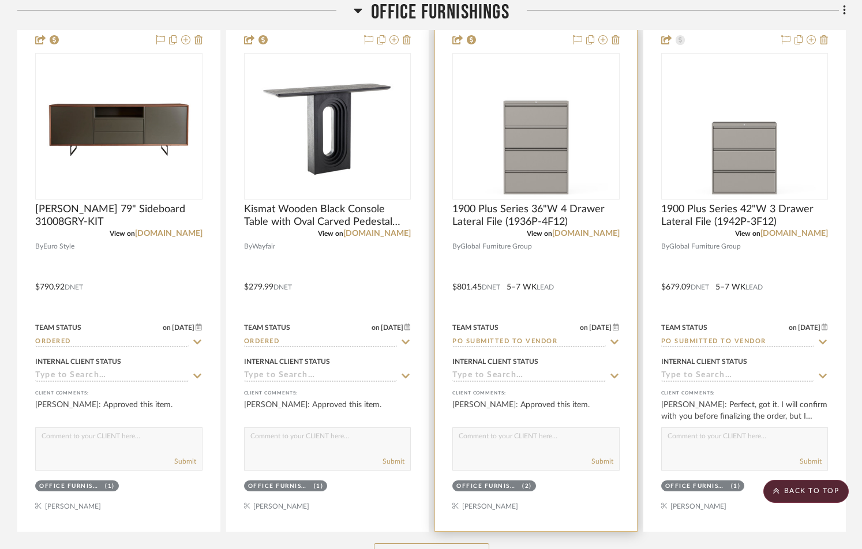
scroll to position [406, 0]
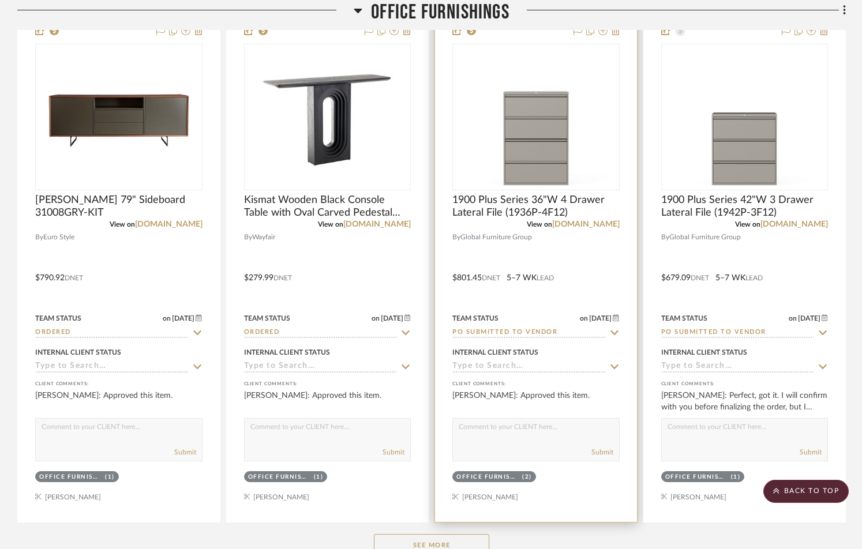
click at [615, 333] on icon at bounding box center [614, 332] width 8 height 5
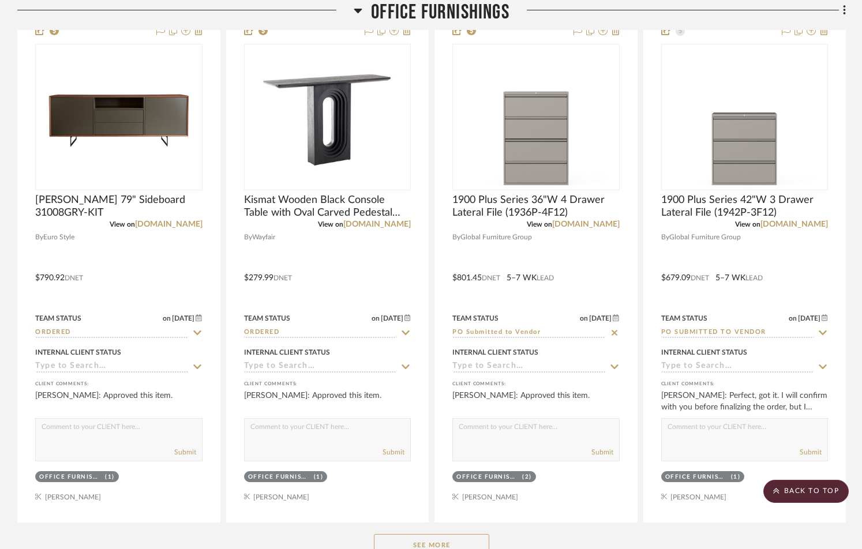
scroll to position [413, 0]
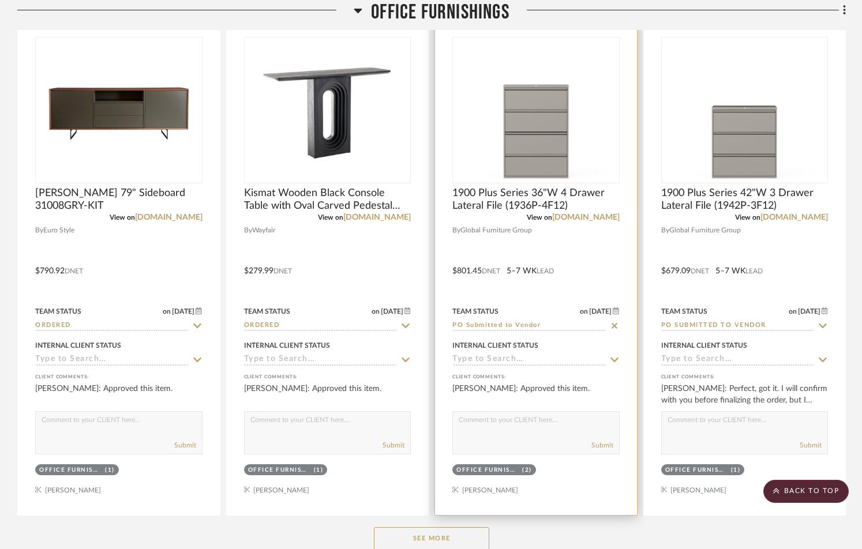
click at [542, 324] on input "PO Submitted to Vendor" at bounding box center [528, 326] width 153 height 11
click at [536, 326] on input "PO Submitted to Vendor" at bounding box center [528, 326] width 153 height 11
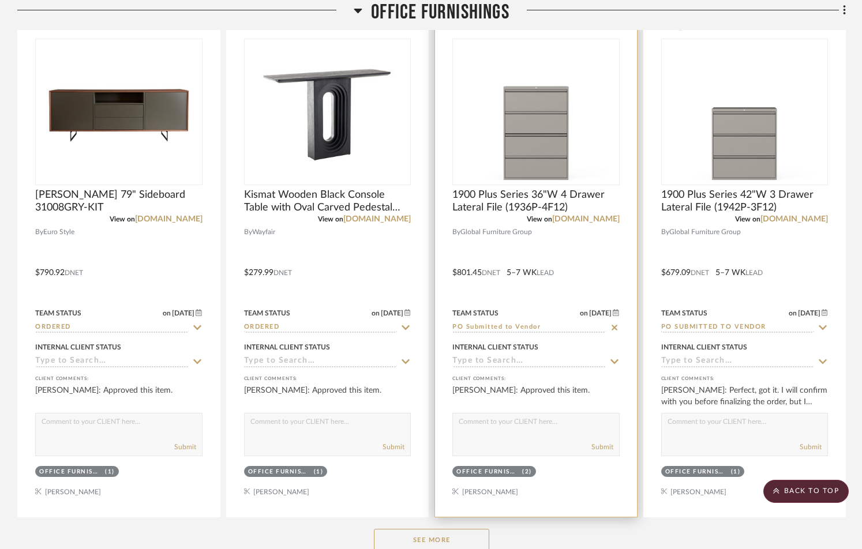
scroll to position [411, 1]
click at [521, 329] on input "PO Submitted to Vendor" at bounding box center [528, 327] width 153 height 11
click at [542, 328] on input "PO Submitted to Vendor" at bounding box center [528, 327] width 153 height 11
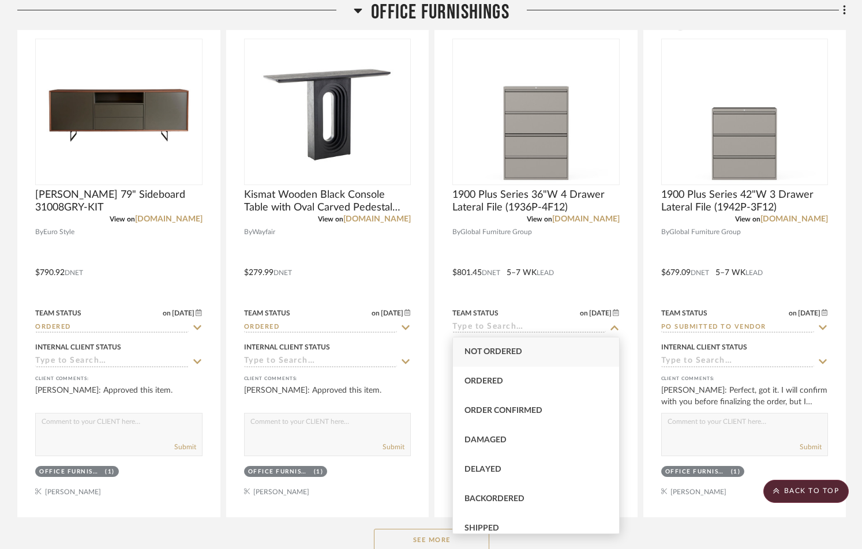
type input "[DATE]"
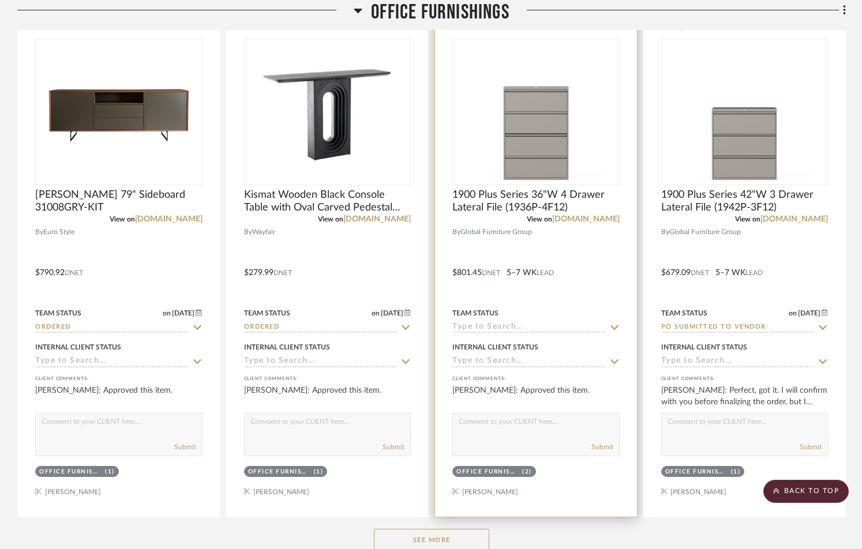
drag, startPoint x: 616, startPoint y: 347, endPoint x: 614, endPoint y: 353, distance: 6.8
click at [614, 328] on icon at bounding box center [614, 327] width 10 height 9
click at [553, 326] on input at bounding box center [528, 327] width 153 height 11
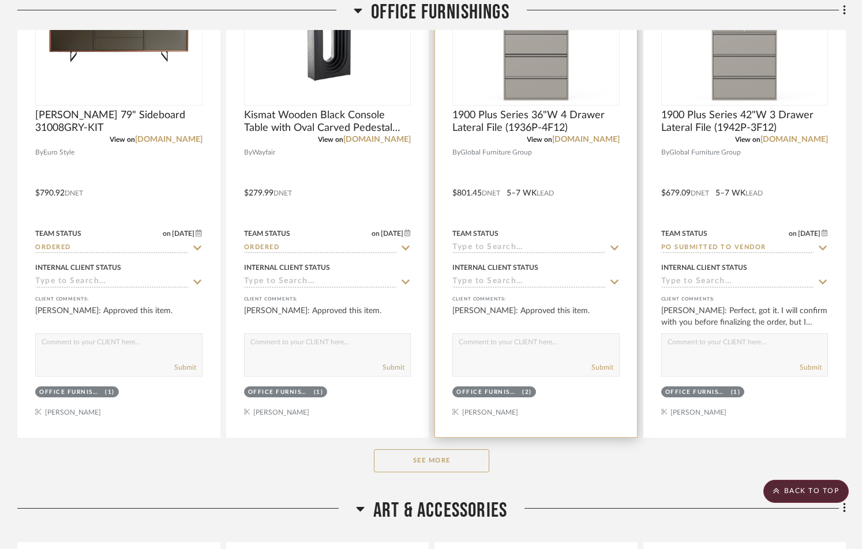
scroll to position [491, 0]
click at [614, 248] on icon at bounding box center [614, 247] width 10 height 9
click at [596, 249] on input at bounding box center [528, 248] width 153 height 11
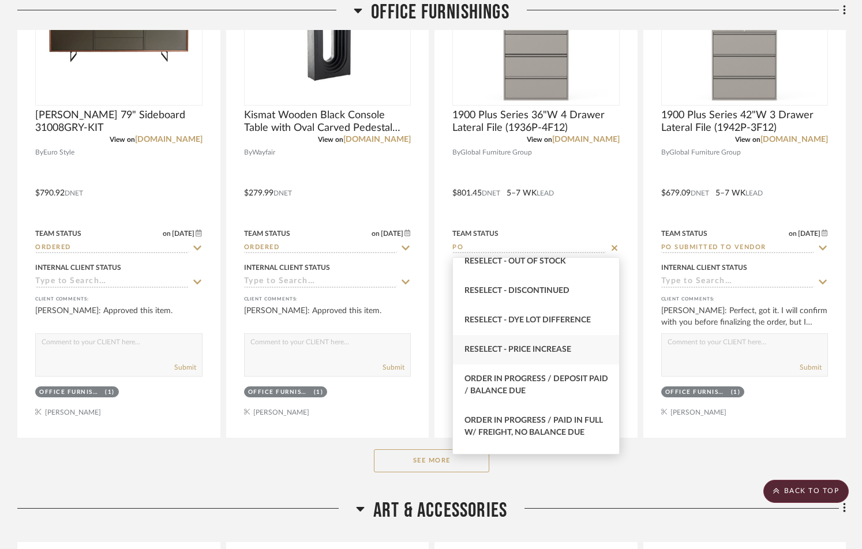
scroll to position [0, 0]
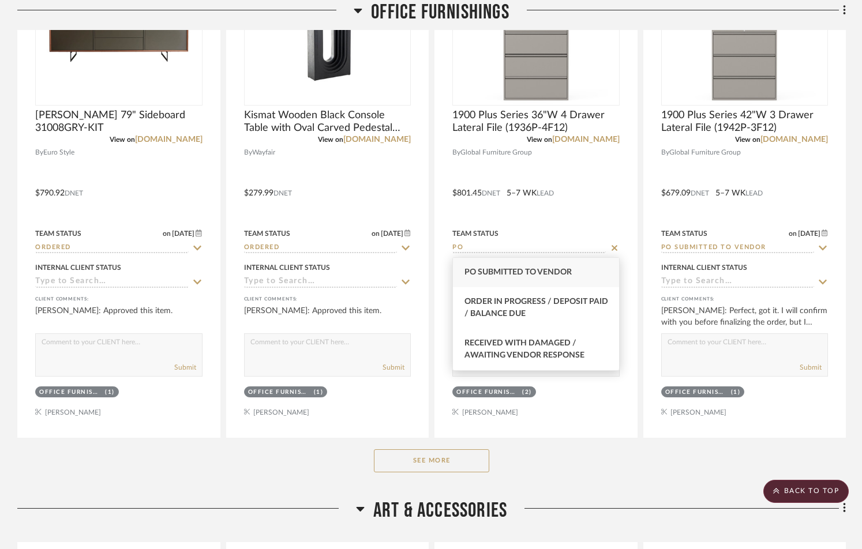
click at [555, 269] on span "PO Submitted to Vendor" at bounding box center [517, 272] width 107 height 8
type input "PO Submitted to Vendor"
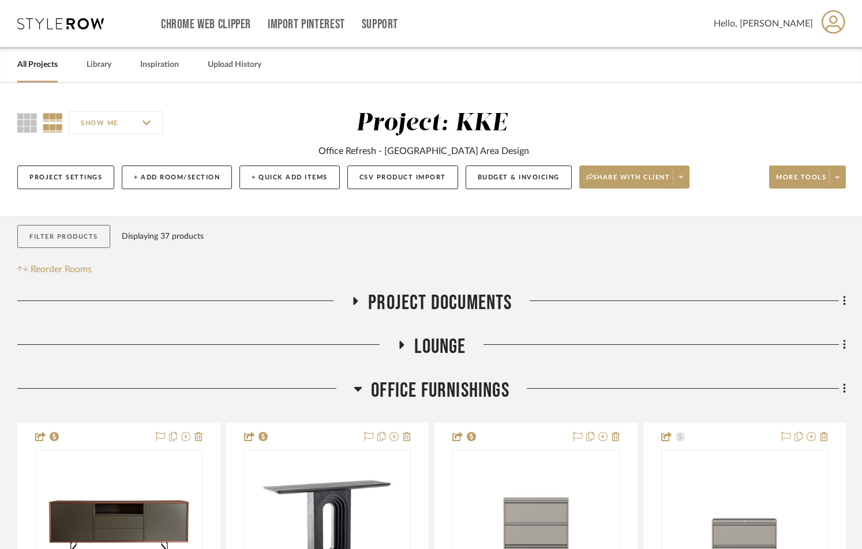
click at [85, 236] on button "Filter Products" at bounding box center [63, 237] width 93 height 24
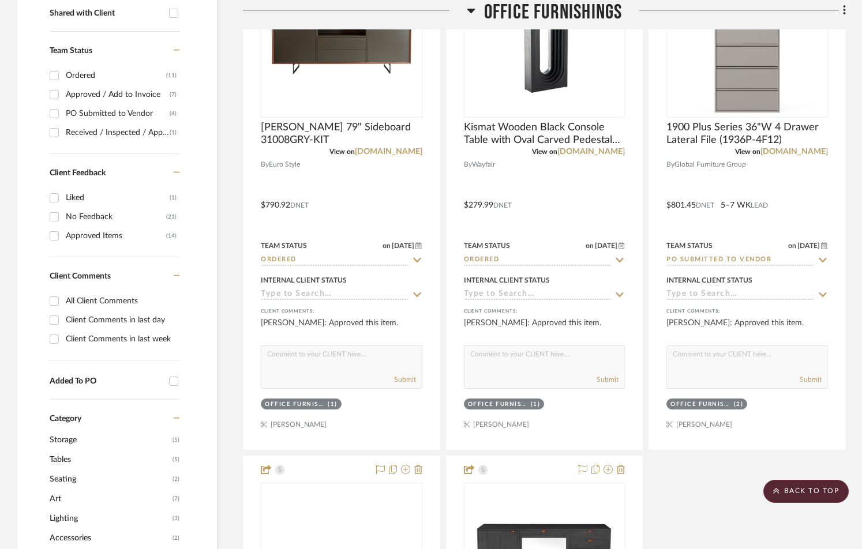
scroll to position [482, 0]
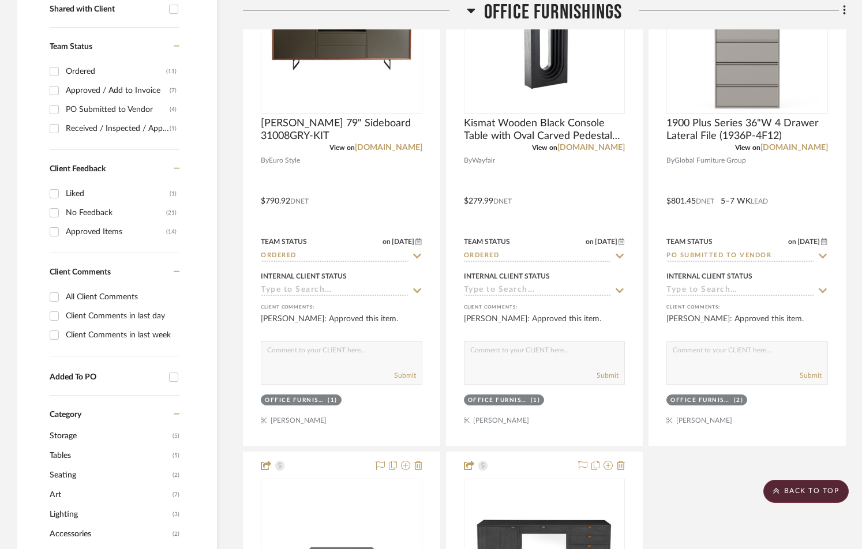
click at [99, 233] on div "Approved Items" at bounding box center [116, 232] width 100 height 18
click at [63, 233] on input "Approved Items (14)" at bounding box center [54, 232] width 18 height 18
checkbox input "true"
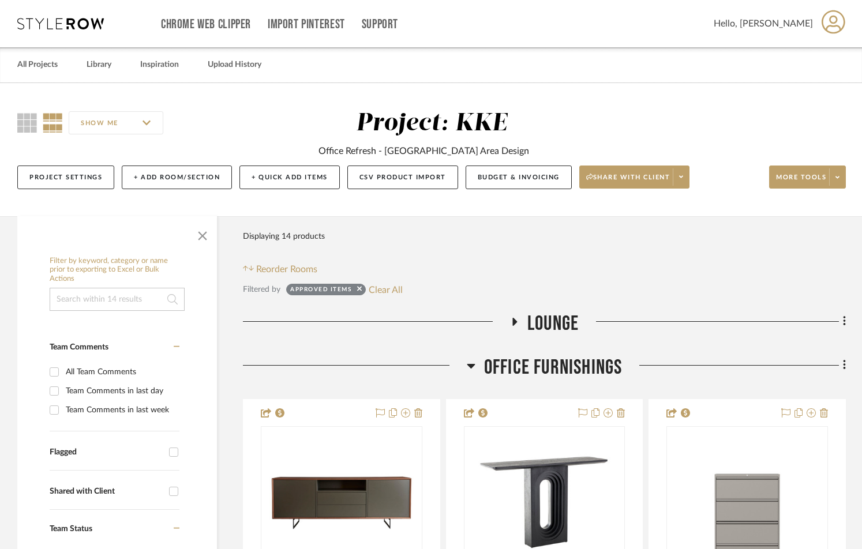
click at [205, 230] on span "button" at bounding box center [203, 234] width 28 height 28
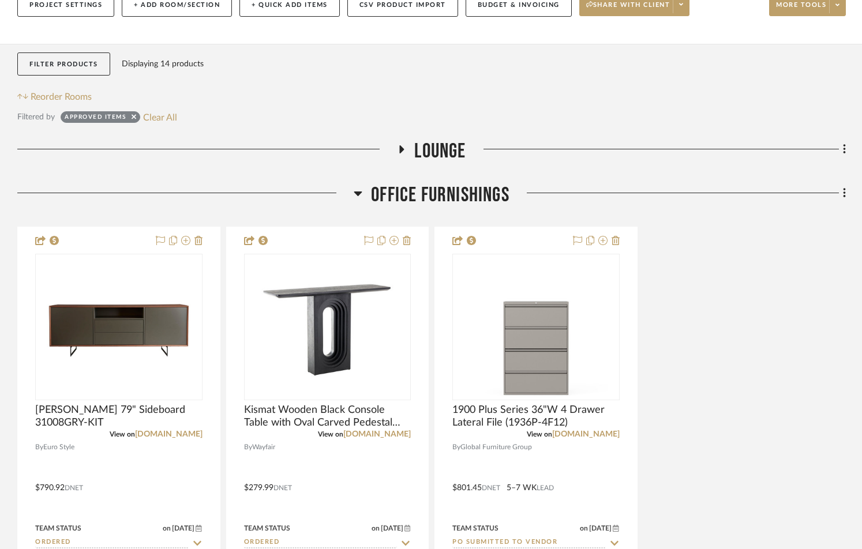
scroll to position [171, 0]
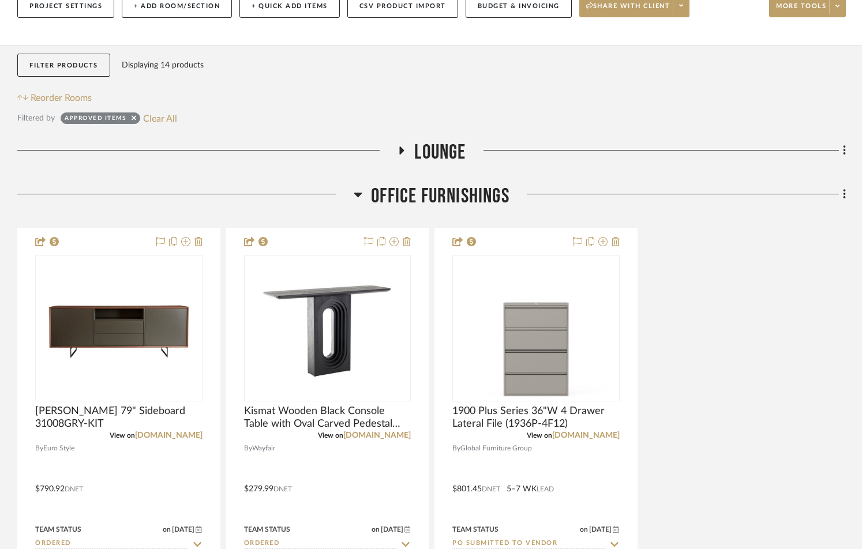
click at [398, 150] on icon at bounding box center [402, 150] width 14 height 9
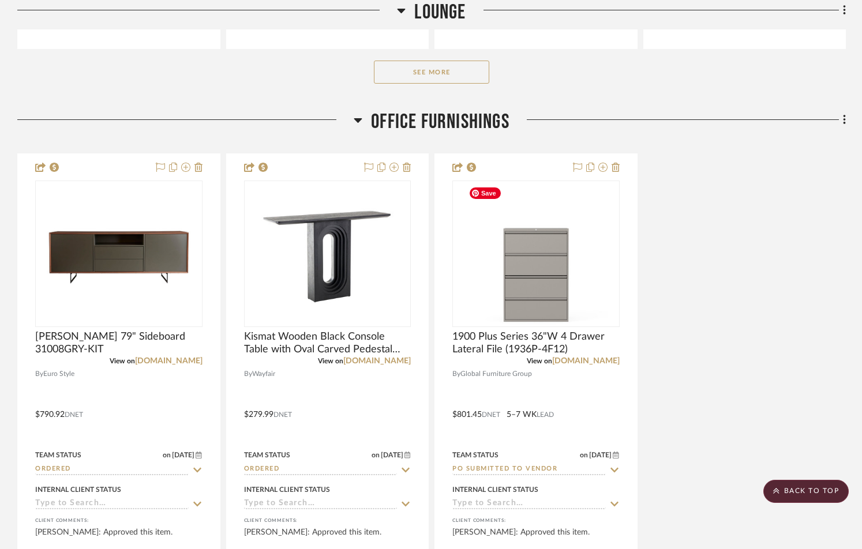
scroll to position [807, 0]
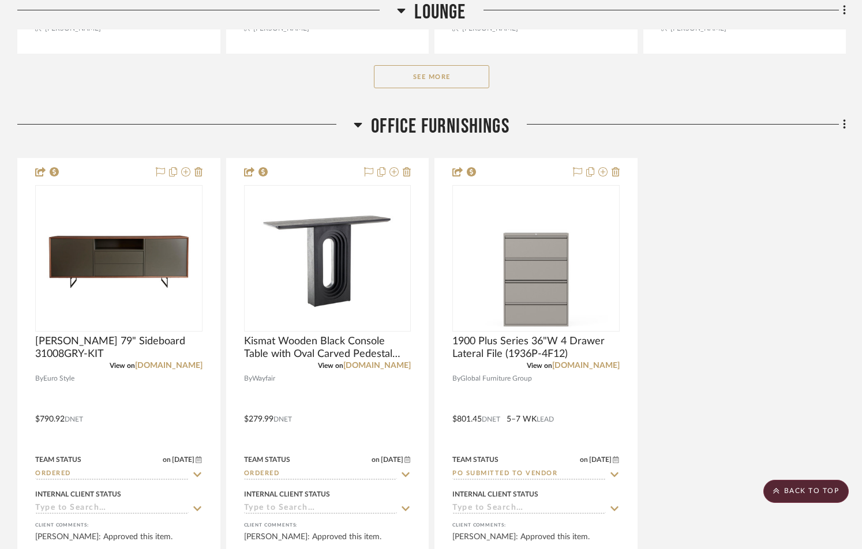
click at [464, 77] on button "See More" at bounding box center [431, 76] width 115 height 23
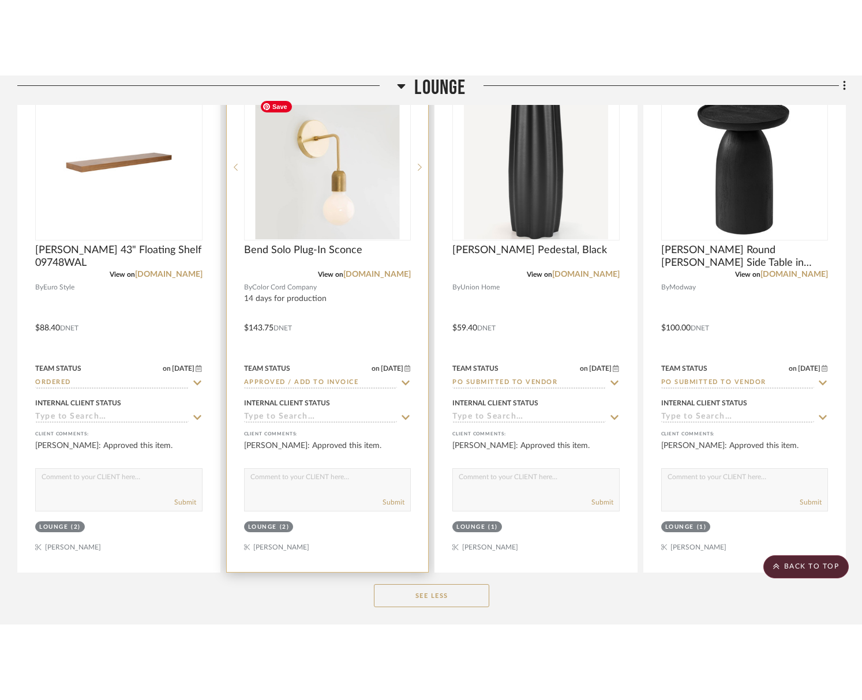
scroll to position [885, 0]
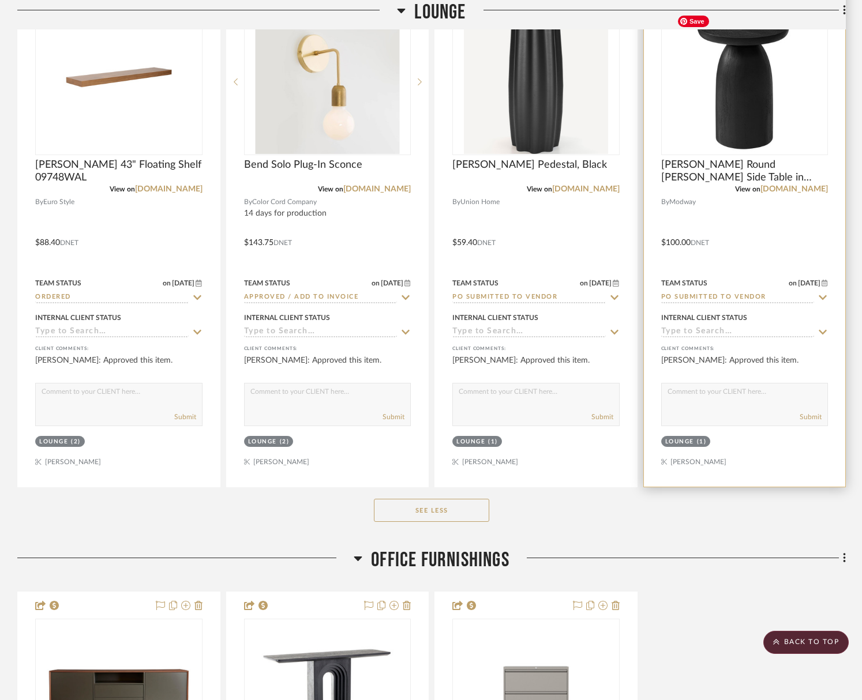
click at [0, 0] on img at bounding box center [0, 0] width 0 height 0
click at [757, 107] on img "0" at bounding box center [744, 82] width 144 height 144
click at [760, 110] on img "0" at bounding box center [744, 82] width 144 height 144
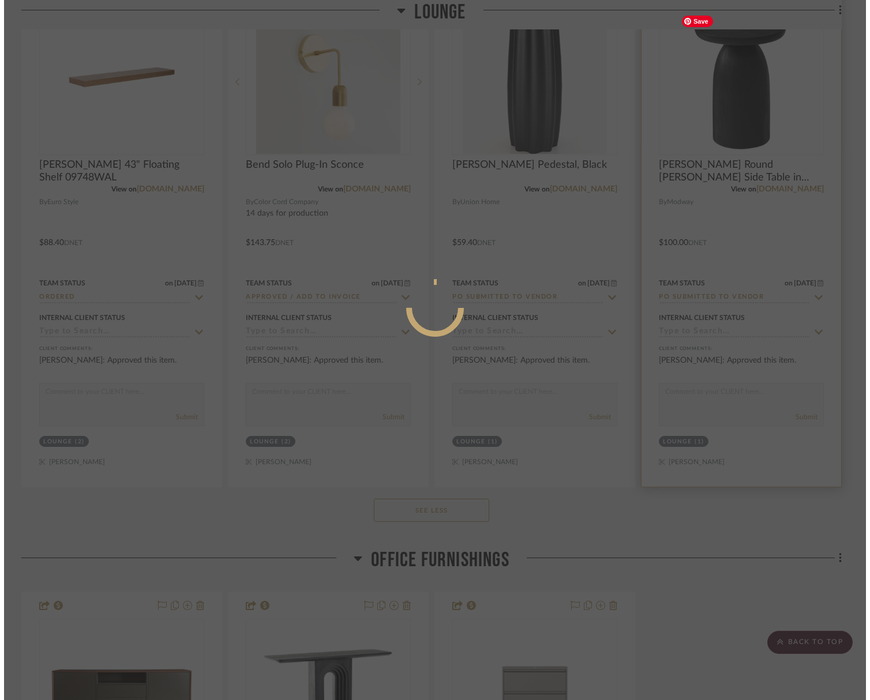
scroll to position [0, 0]
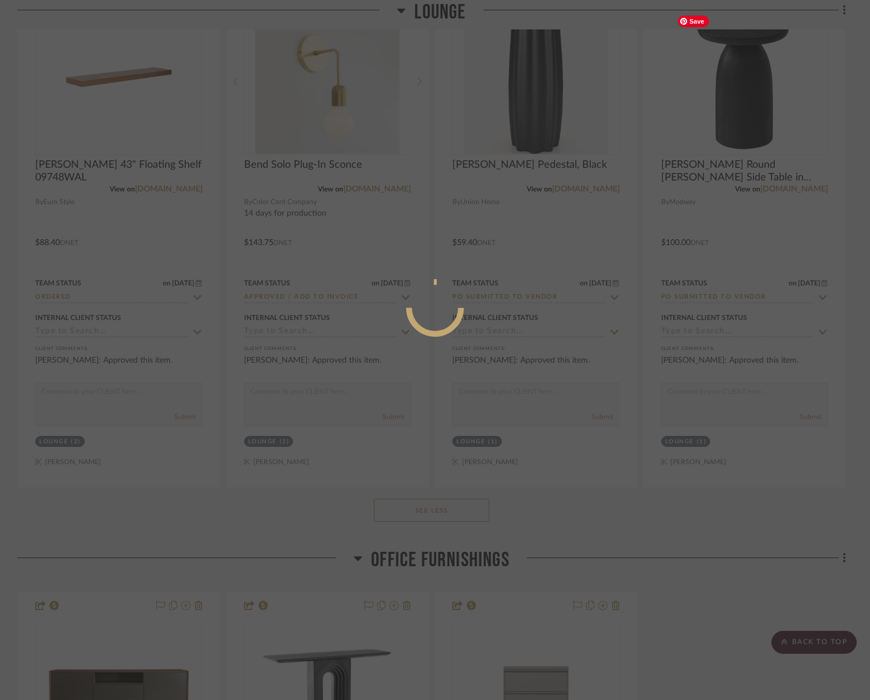
click at [760, 110] on div at bounding box center [435, 350] width 870 height 700
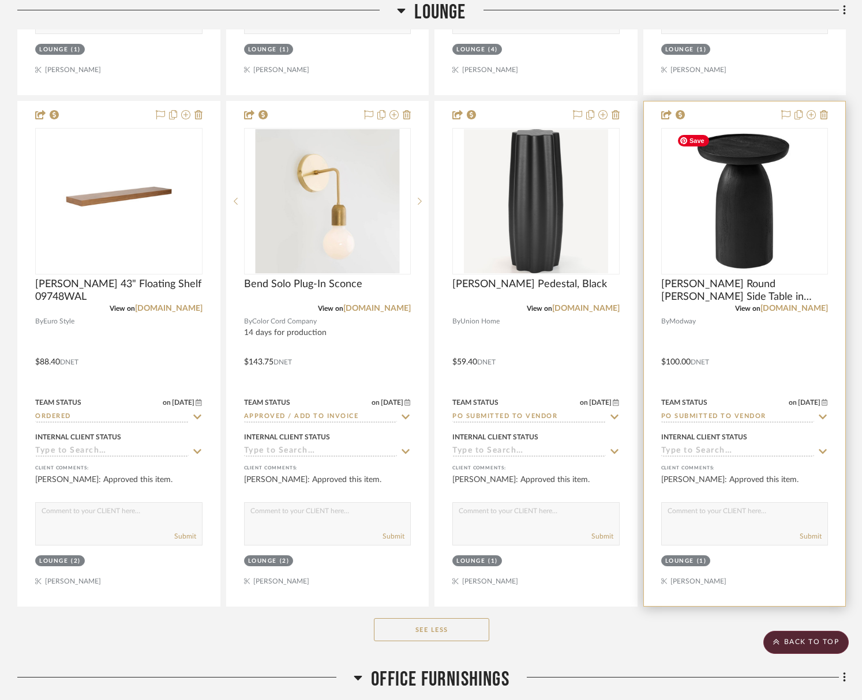
scroll to position [763, 0]
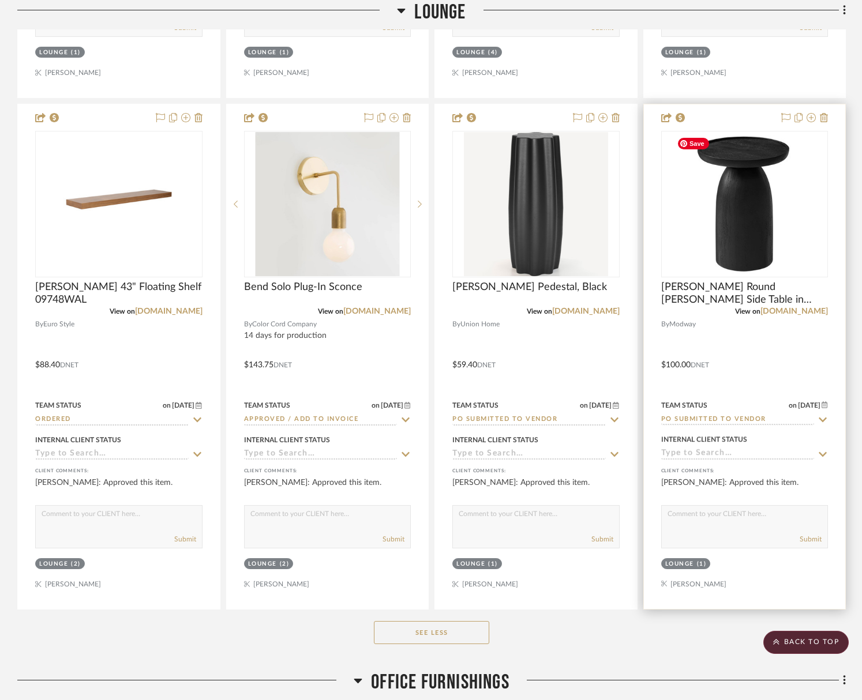
click at [739, 175] on img "0" at bounding box center [744, 204] width 144 height 144
click at [735, 196] on img "0" at bounding box center [744, 204] width 144 height 144
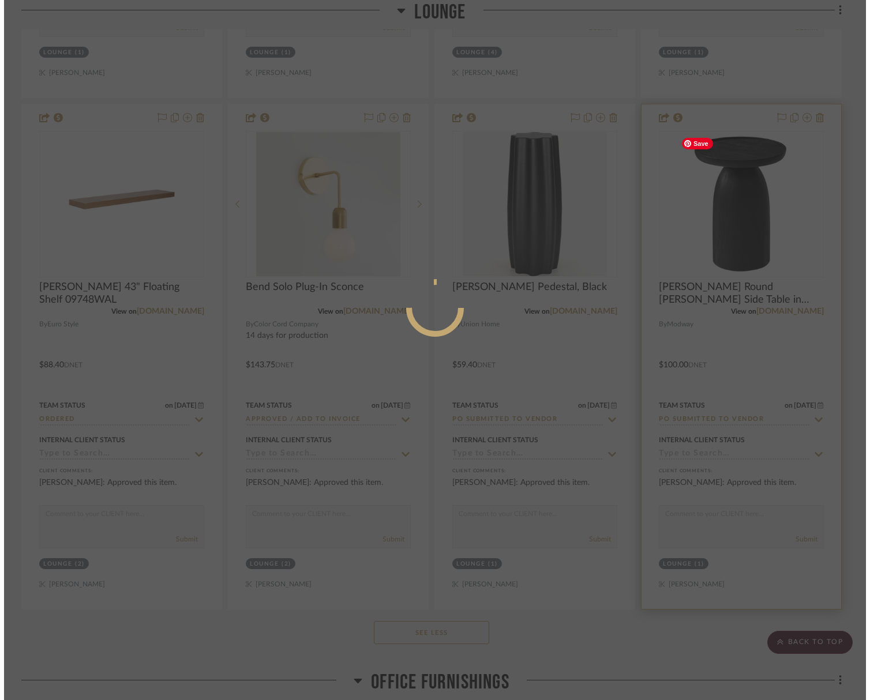
scroll to position [0, 0]
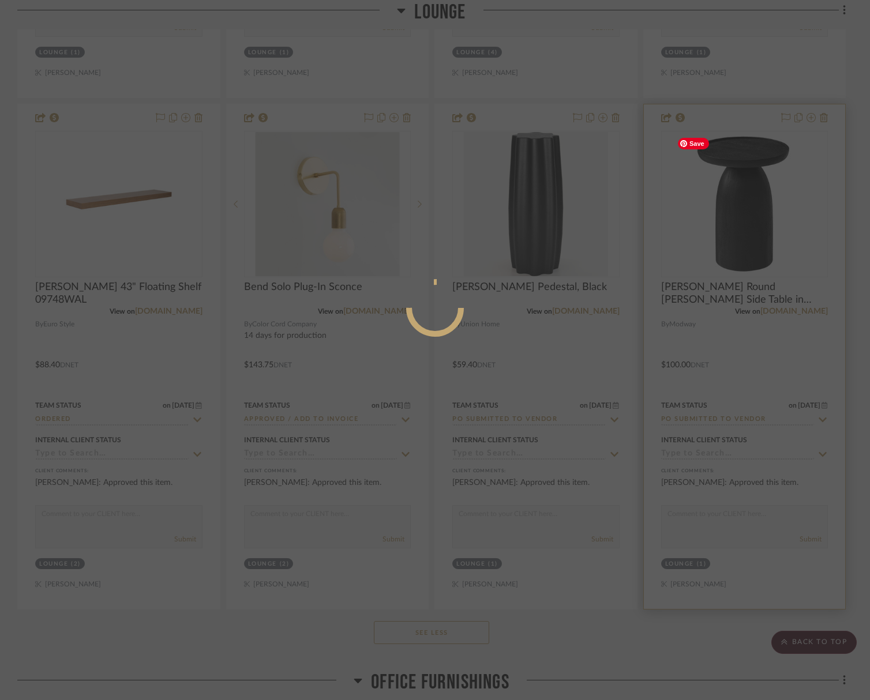
click at [735, 196] on div at bounding box center [435, 350] width 870 height 700
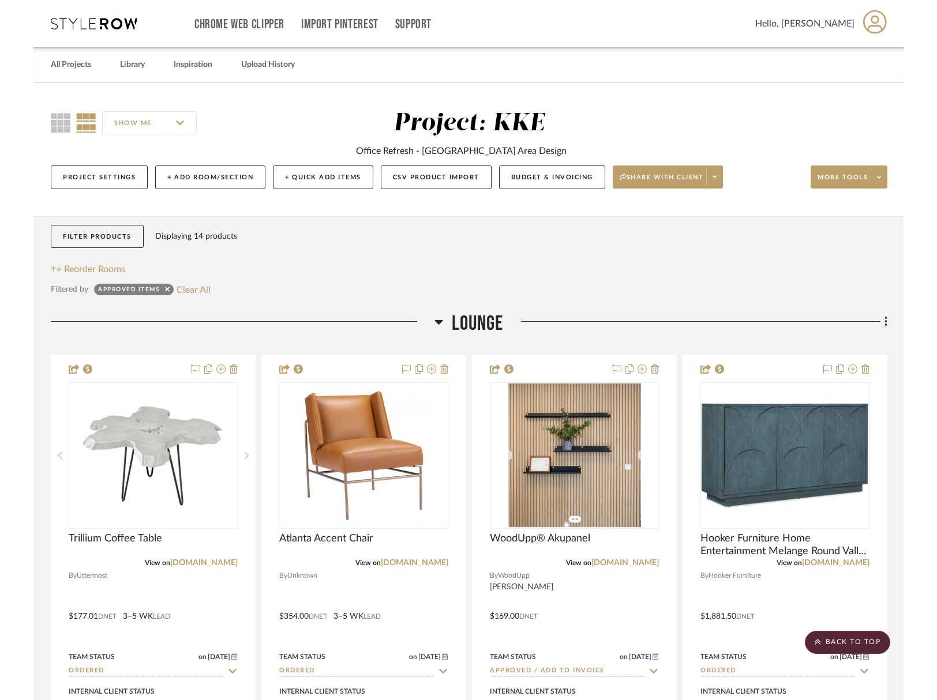
scroll to position [763, 0]
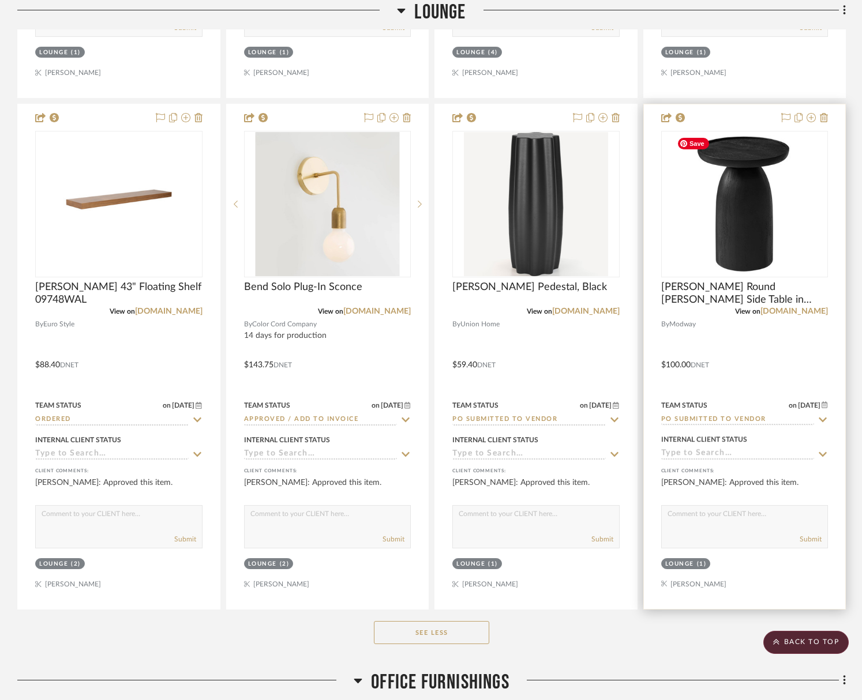
click at [736, 199] on img "0" at bounding box center [744, 204] width 144 height 144
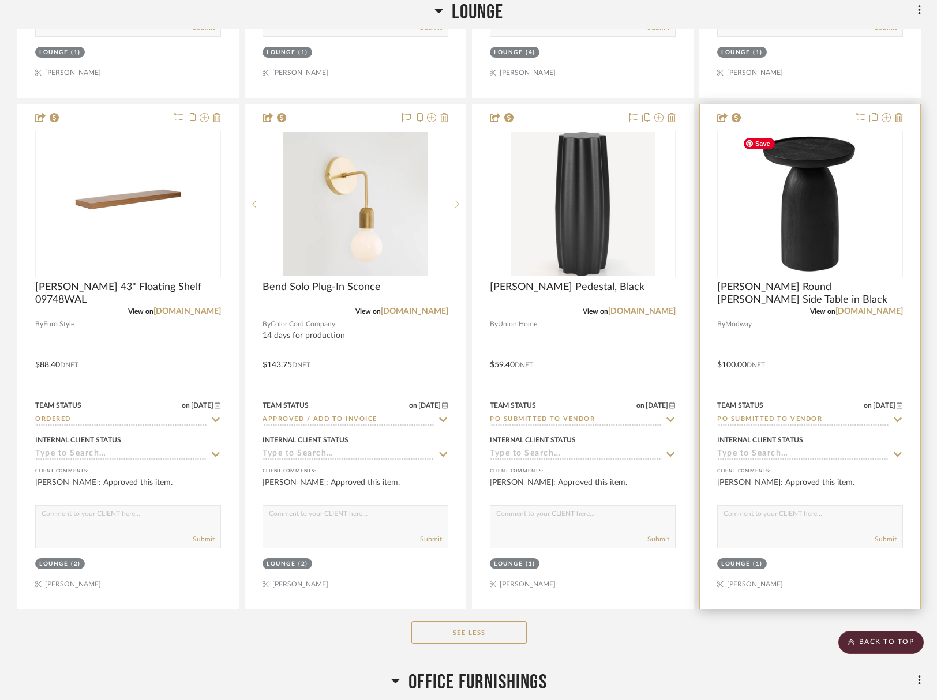
click at [827, 235] on img "0" at bounding box center [810, 204] width 144 height 144
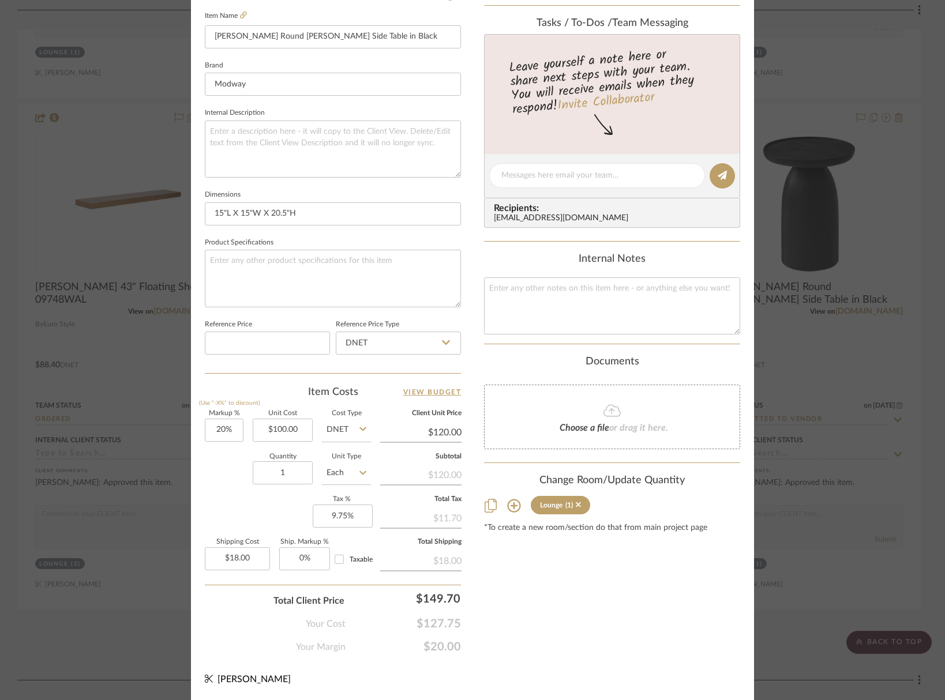
scroll to position [373, 0]
click at [296, 429] on input "100.00" at bounding box center [283, 430] width 60 height 23
drag, startPoint x: 298, startPoint y: 429, endPoint x: 260, endPoint y: 429, distance: 37.5
click at [260, 429] on input "100.00" at bounding box center [283, 430] width 60 height 23
type input "$91.85"
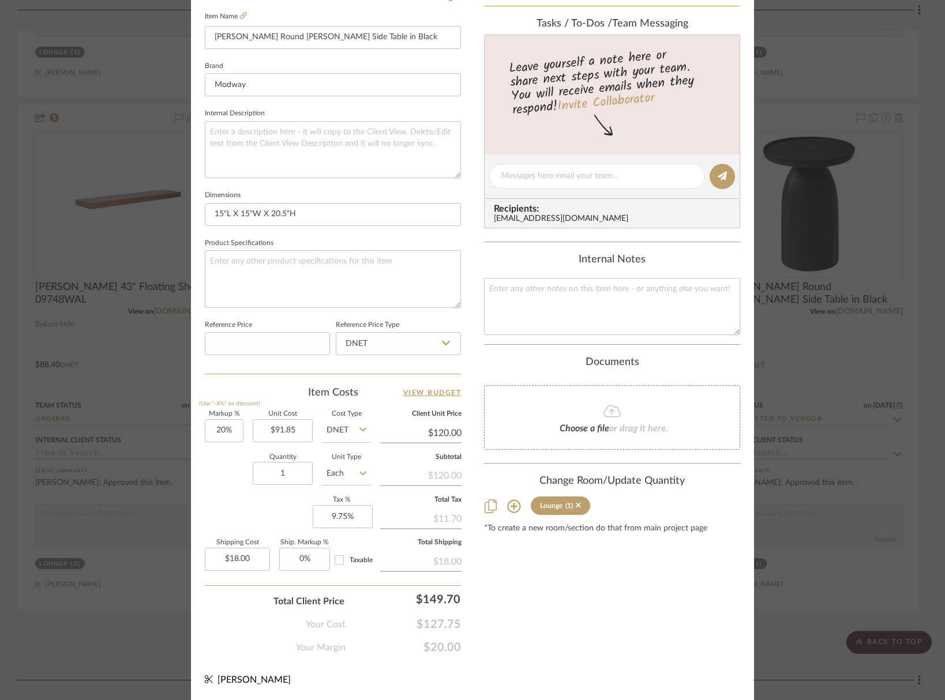
click at [205, 466] on div "Quantity 1 Unit Type Each" at bounding box center [288, 474] width 166 height 41
type input "$110.22"
type input "$16.53"
